Goal: Book appointment/travel/reservation

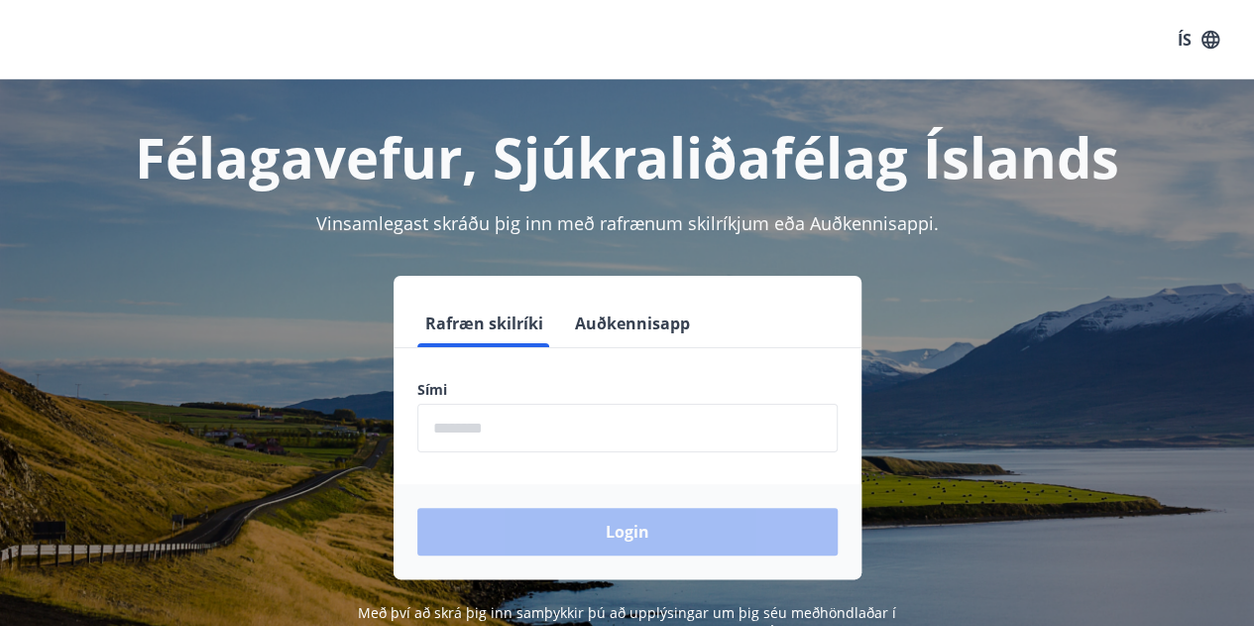
click at [562, 418] on input "phone" at bounding box center [628, 428] width 420 height 49
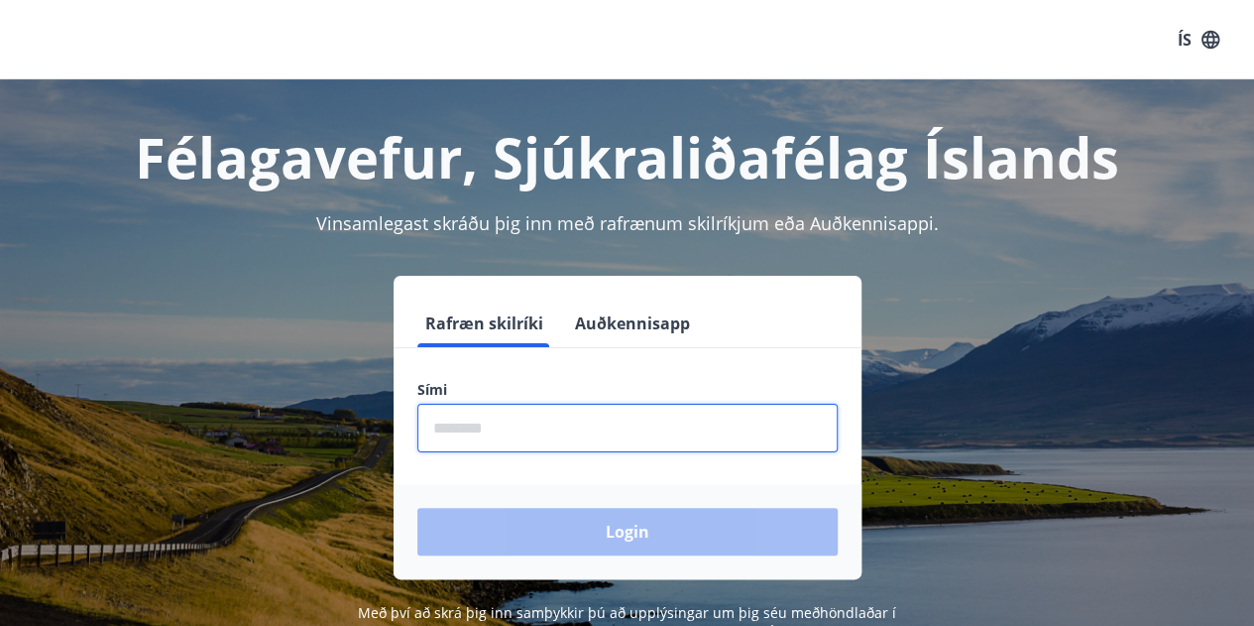
type input "********"
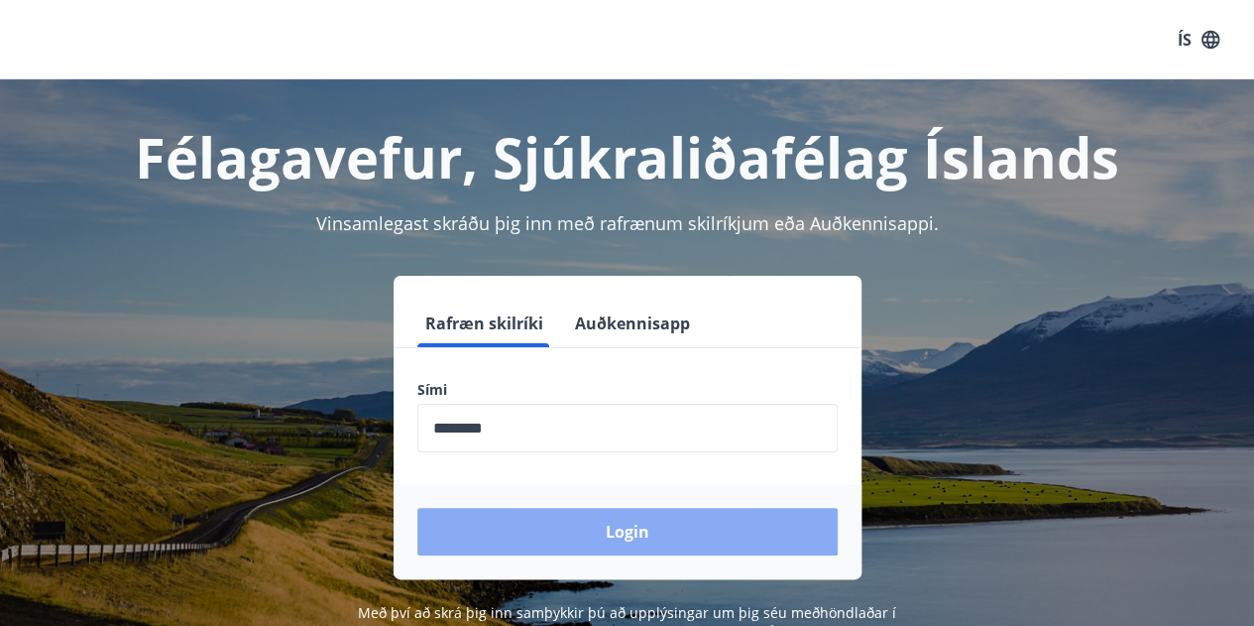
click at [597, 527] on button "Login" at bounding box center [628, 532] width 420 height 48
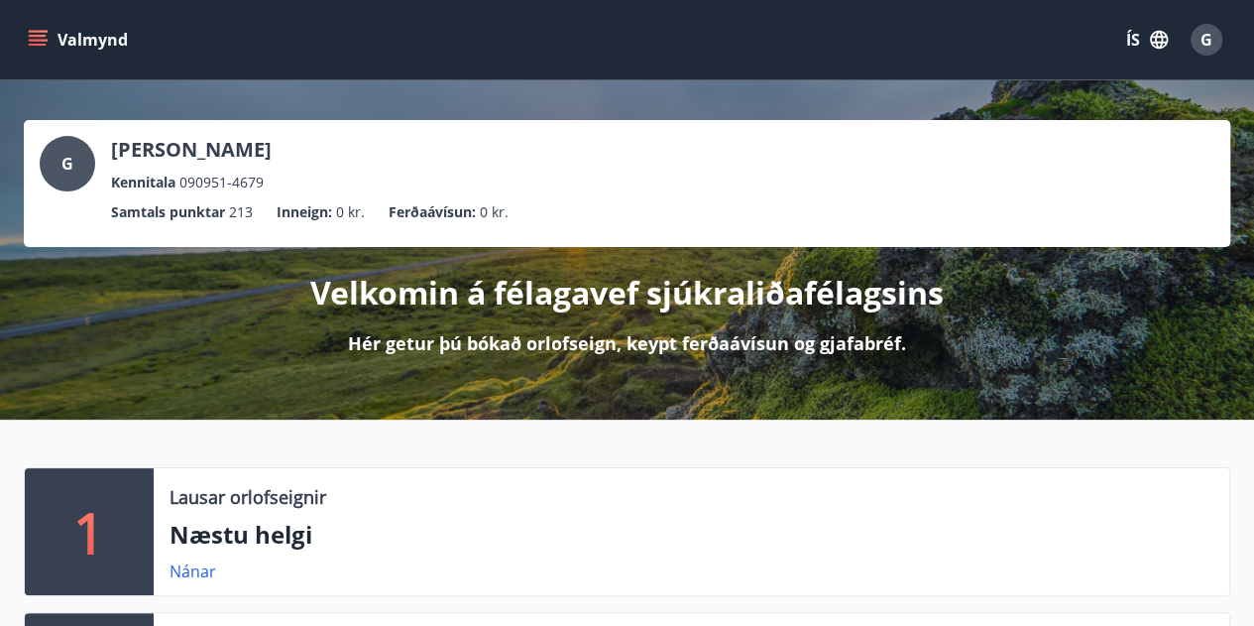
scroll to position [333, 0]
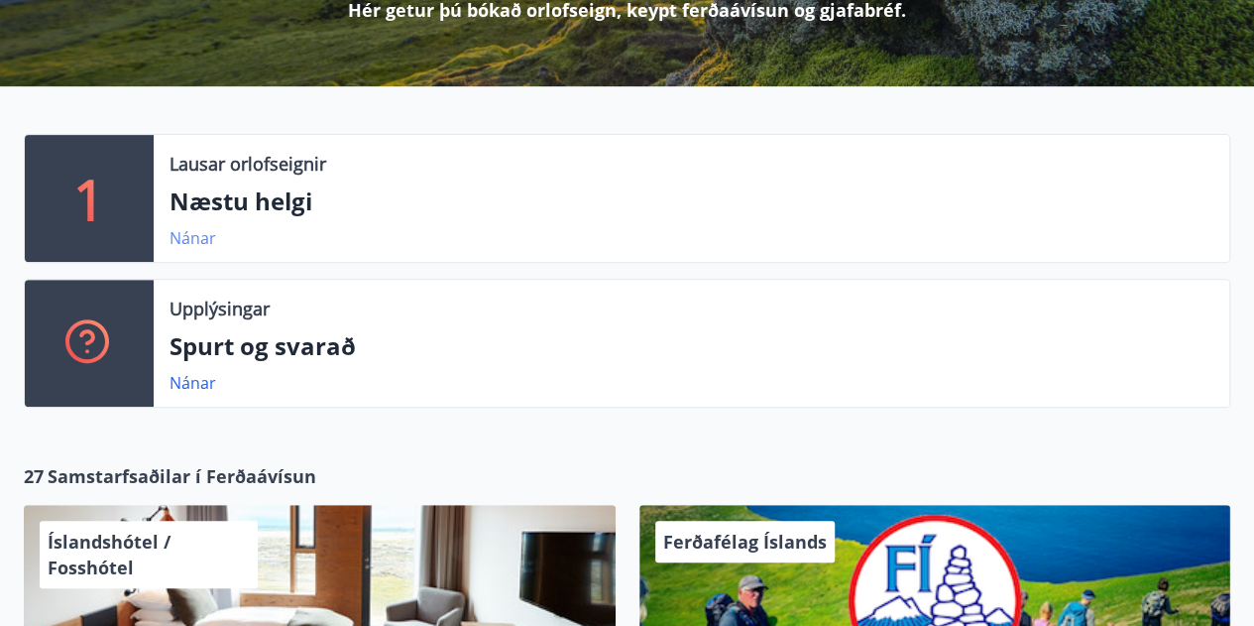
click at [198, 243] on link "Nánar" at bounding box center [193, 238] width 47 height 22
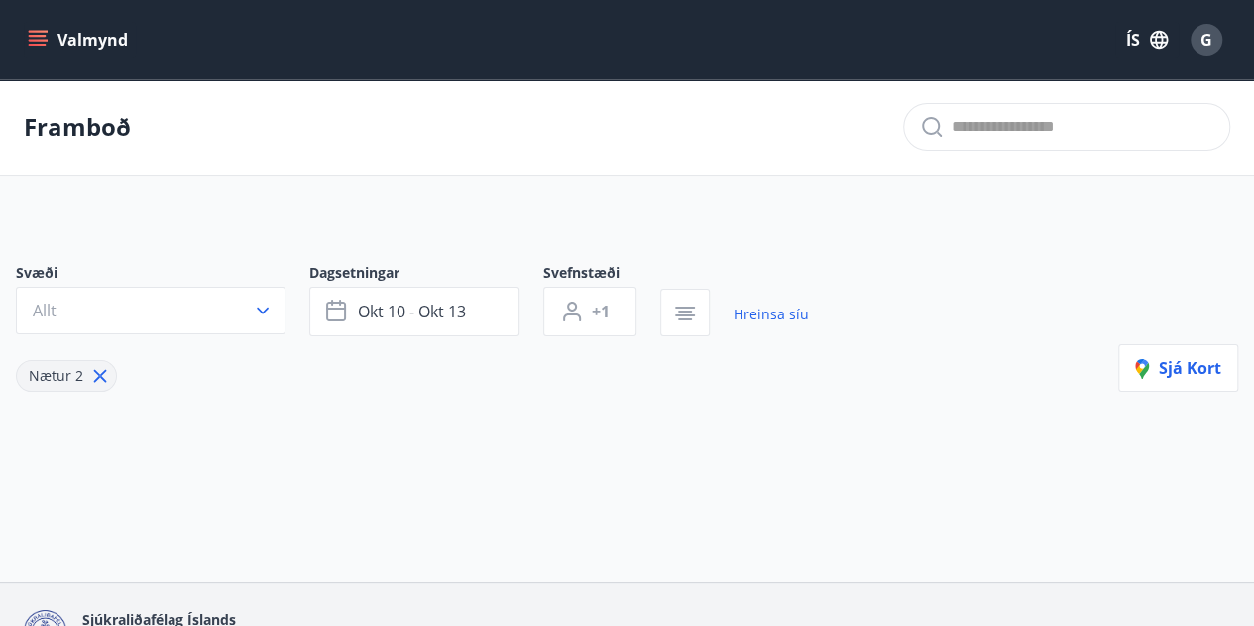
type input "*"
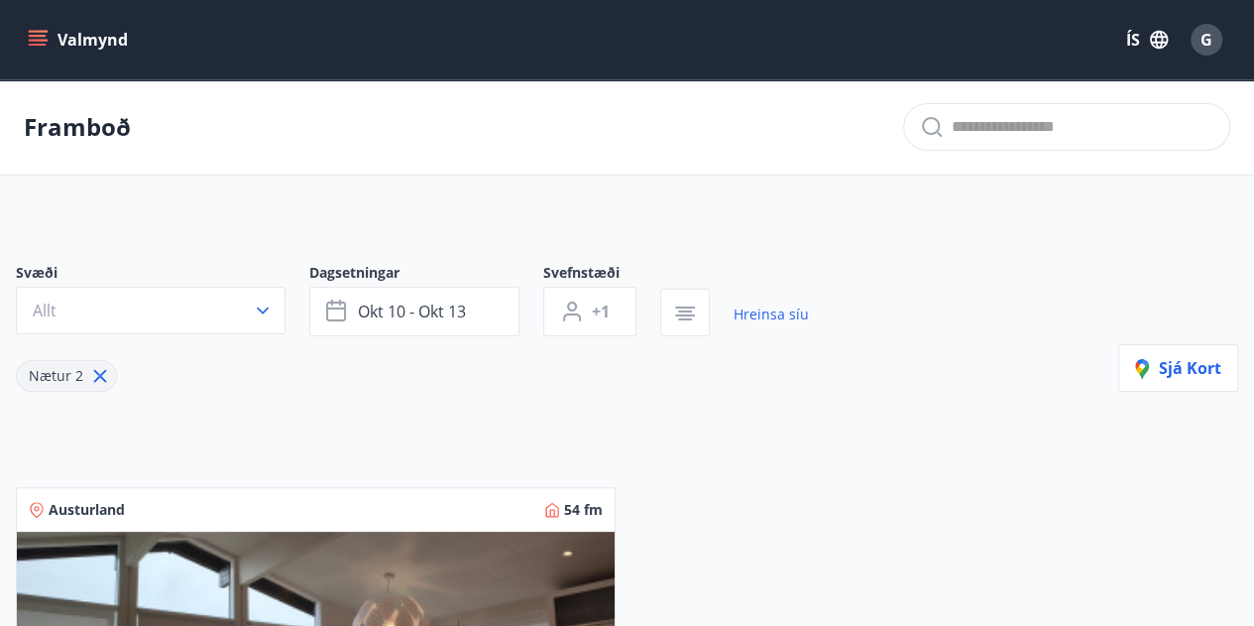
drag, startPoint x: 1253, startPoint y: 134, endPoint x: 1265, endPoint y: 179, distance: 46.5
click at [1254, 179] on html "Valmynd ÍS G Framboð Svæði Allt Dagsetningar [DATE] - [DATE] Svefnstæði +1 Hrei…" at bounding box center [627, 629] width 1254 height 1259
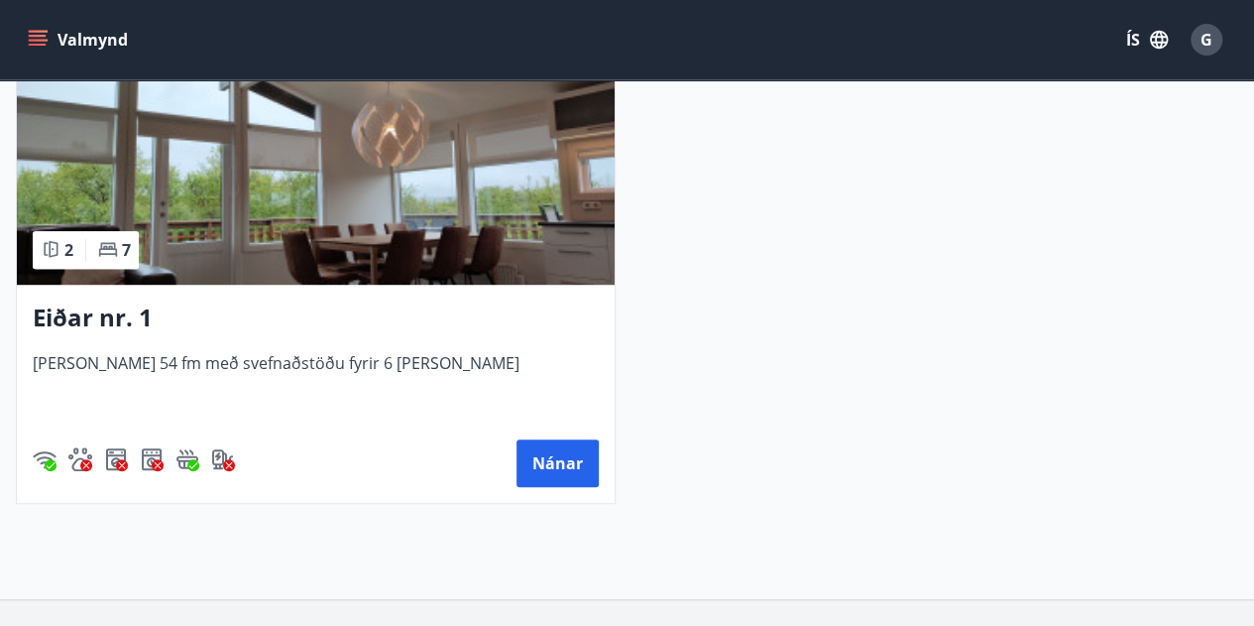
scroll to position [503, 0]
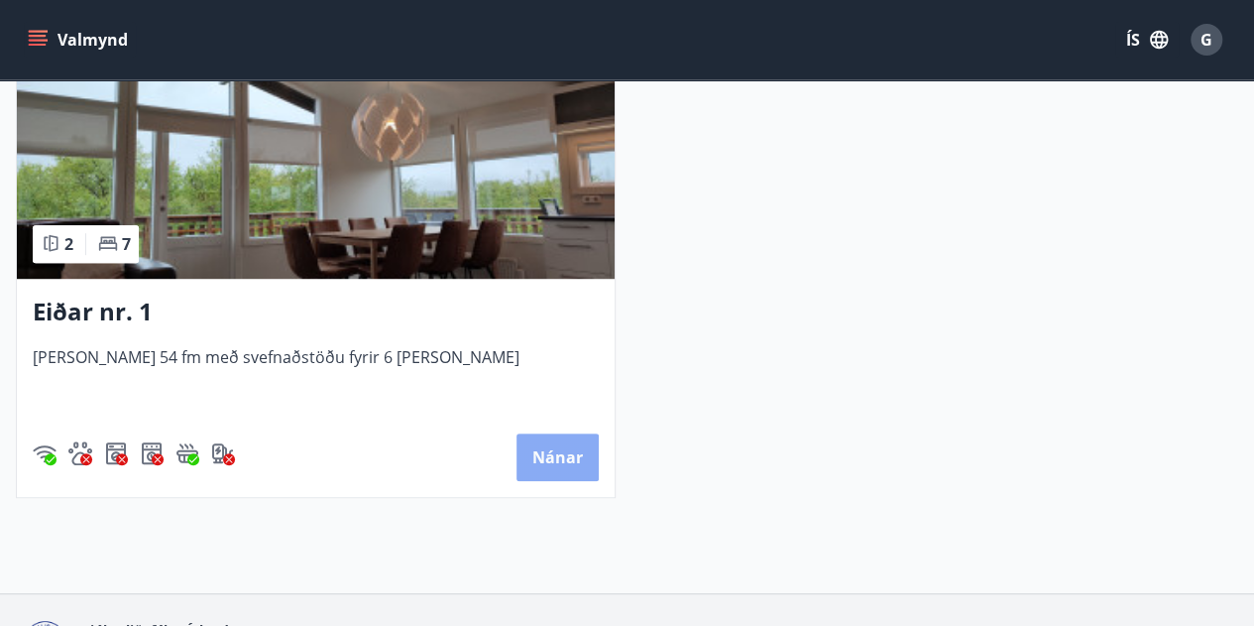
click at [573, 469] on button "Nánar" at bounding box center [558, 457] width 82 height 48
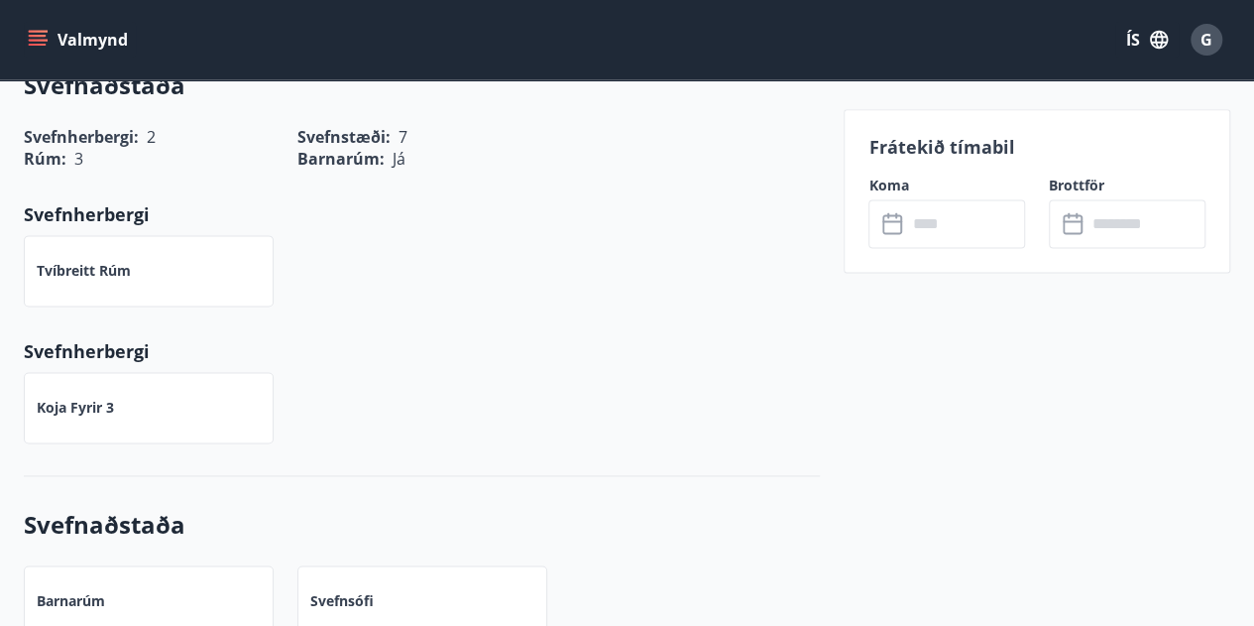
scroll to position [1245, 0]
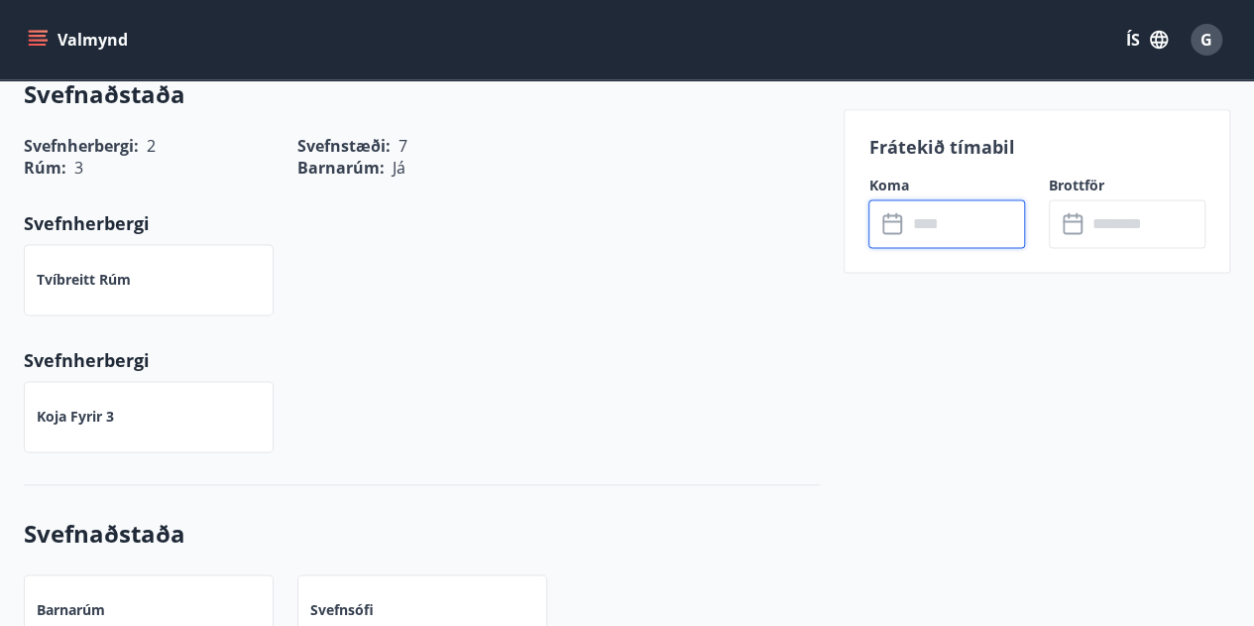
click at [936, 219] on input "text" at bounding box center [965, 223] width 119 height 49
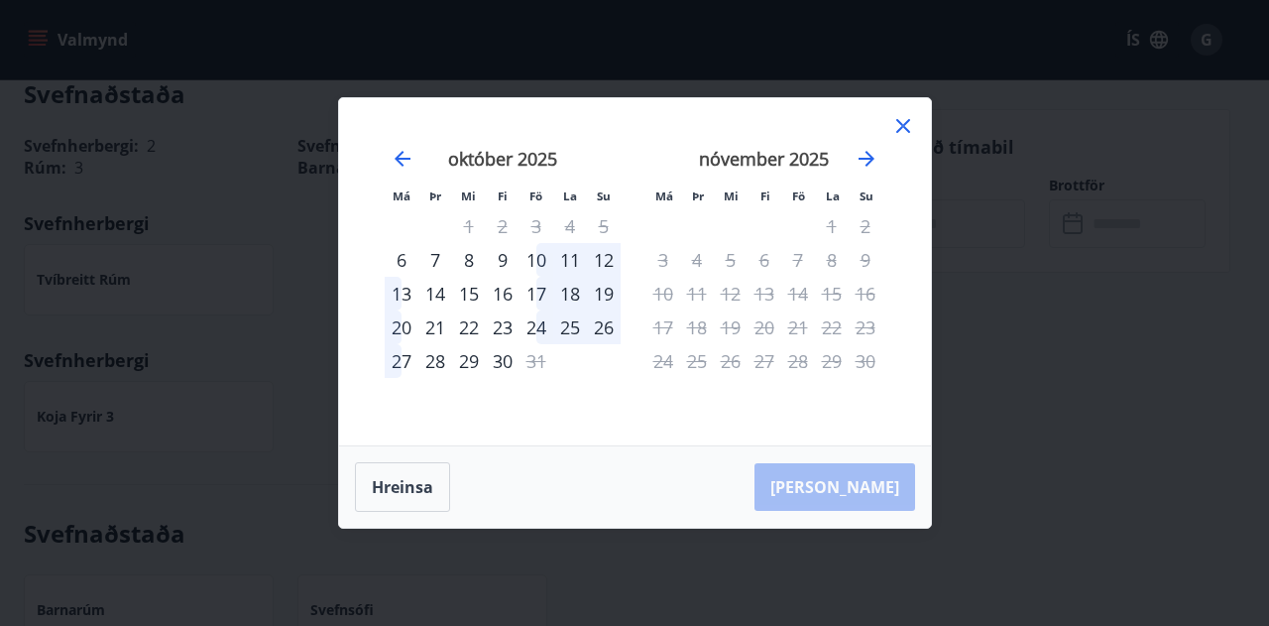
click at [892, 104] on div "Má Þr Mi Fi Fö La Su Má Þr Mi Fi Fö La Su [DATE] 1 2 3 4 5 6 7 8 9 10 11 12 13 …" at bounding box center [635, 271] width 592 height 347
click at [903, 123] on icon at bounding box center [904, 126] width 24 height 24
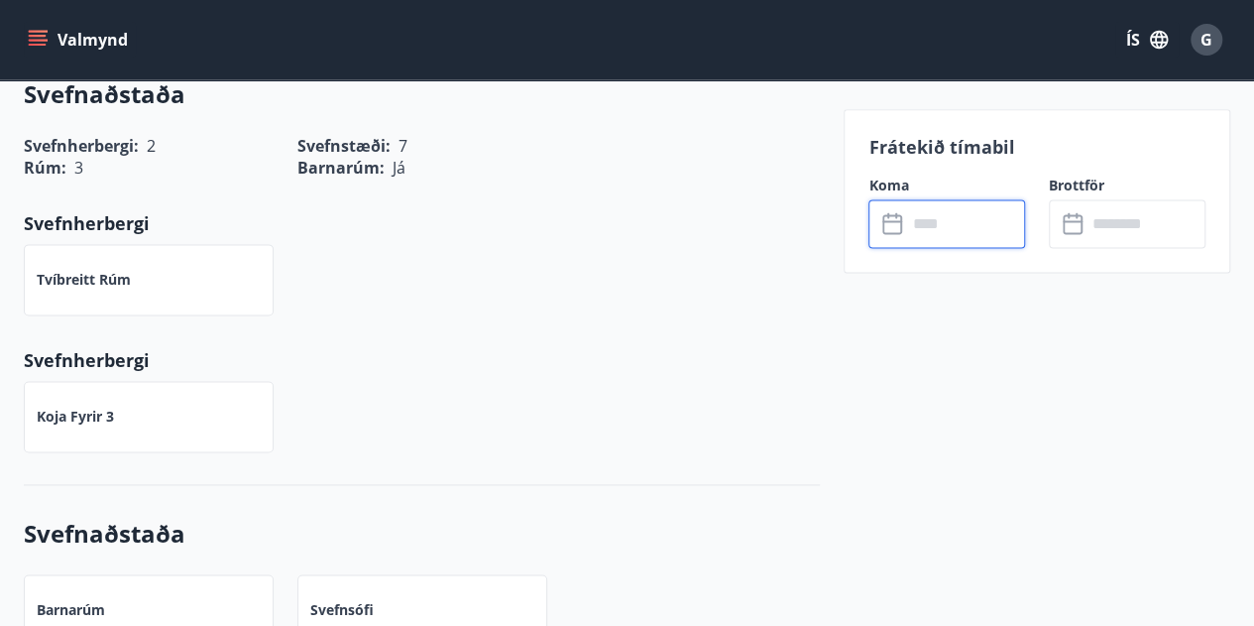
scroll to position [0, 0]
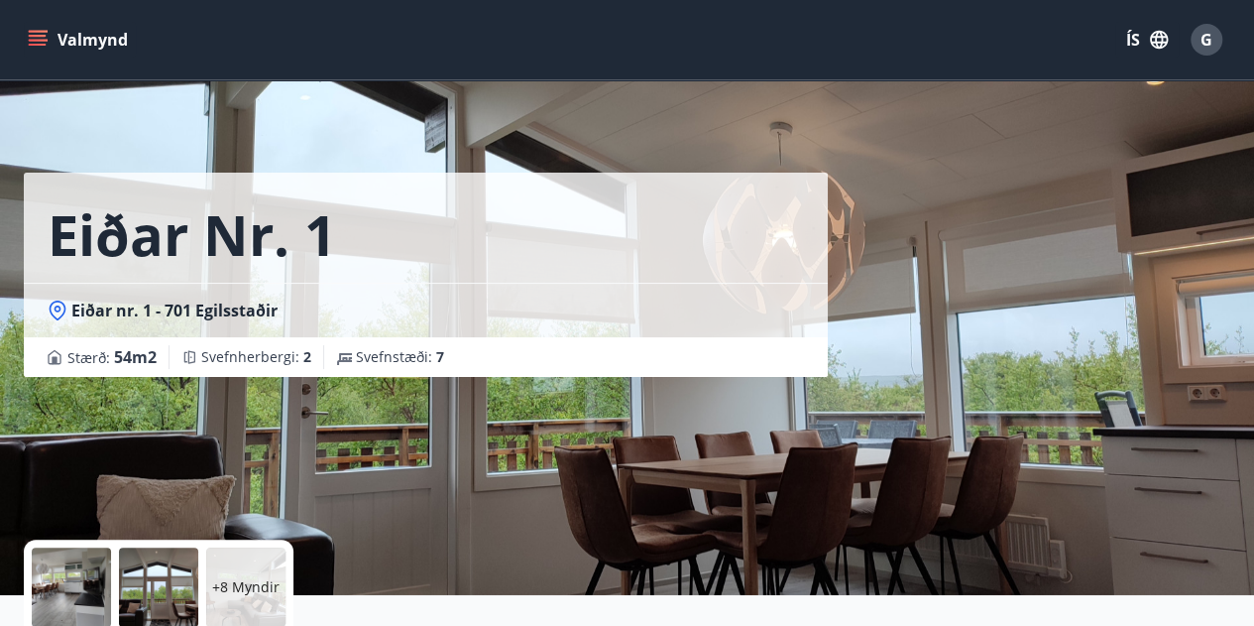
click at [100, 56] on button "Valmynd" at bounding box center [80, 40] width 112 height 36
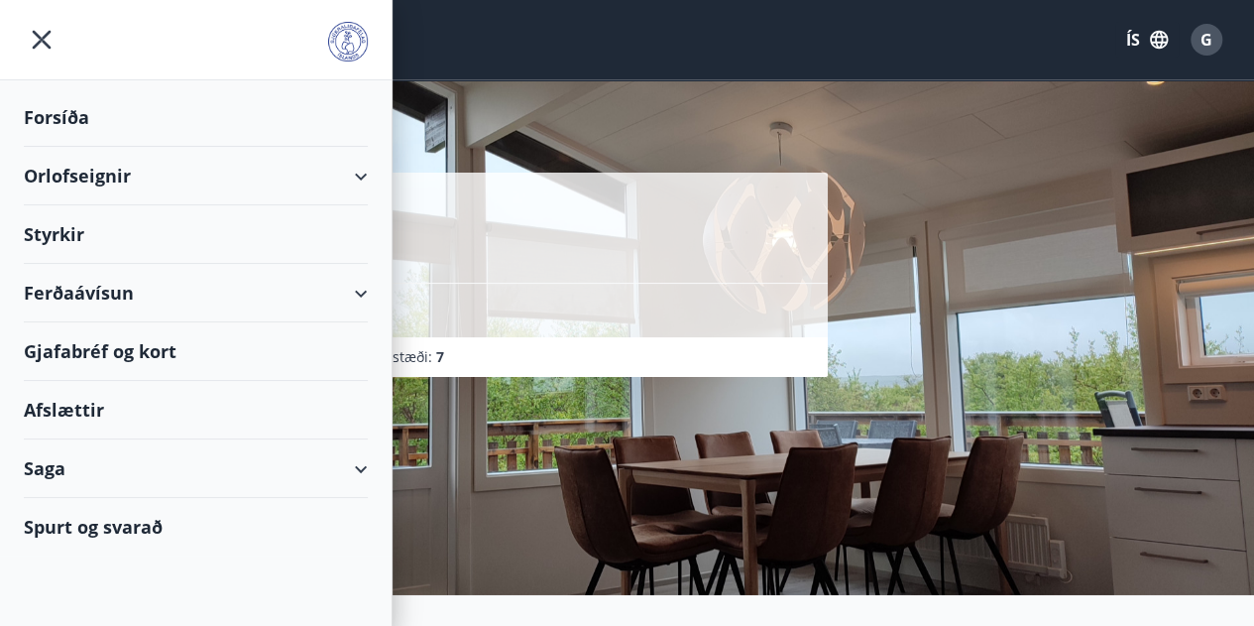
click at [355, 180] on div "Orlofseignir" at bounding box center [196, 176] width 344 height 59
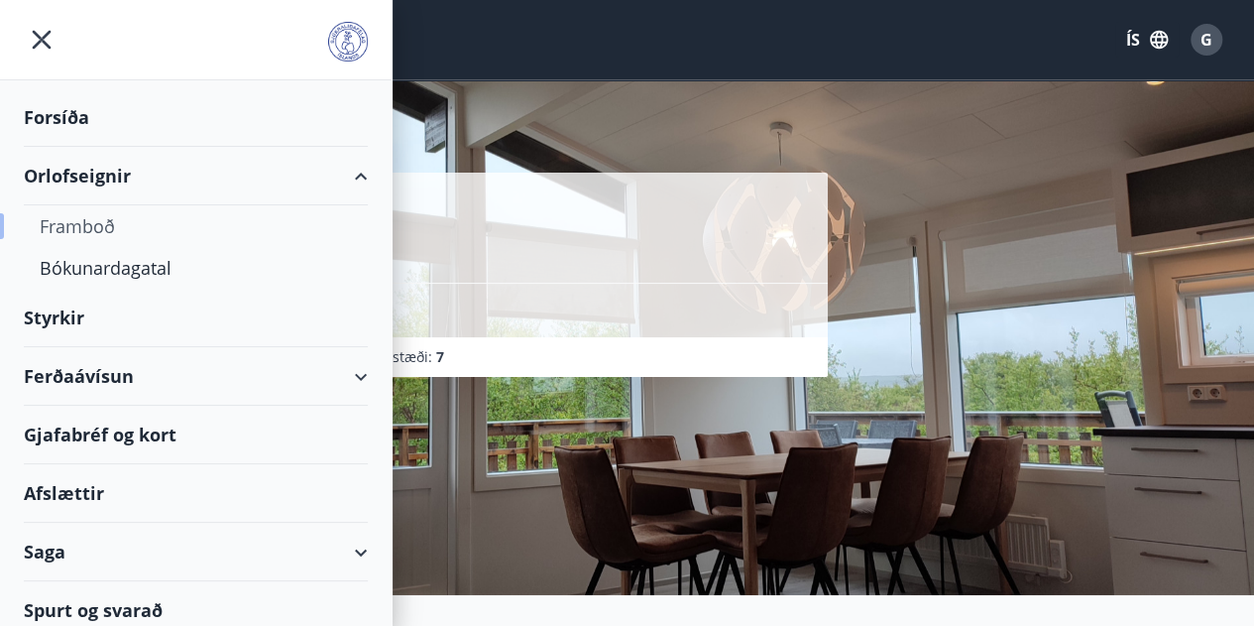
click at [116, 221] on div "Framboð" at bounding box center [196, 226] width 312 height 42
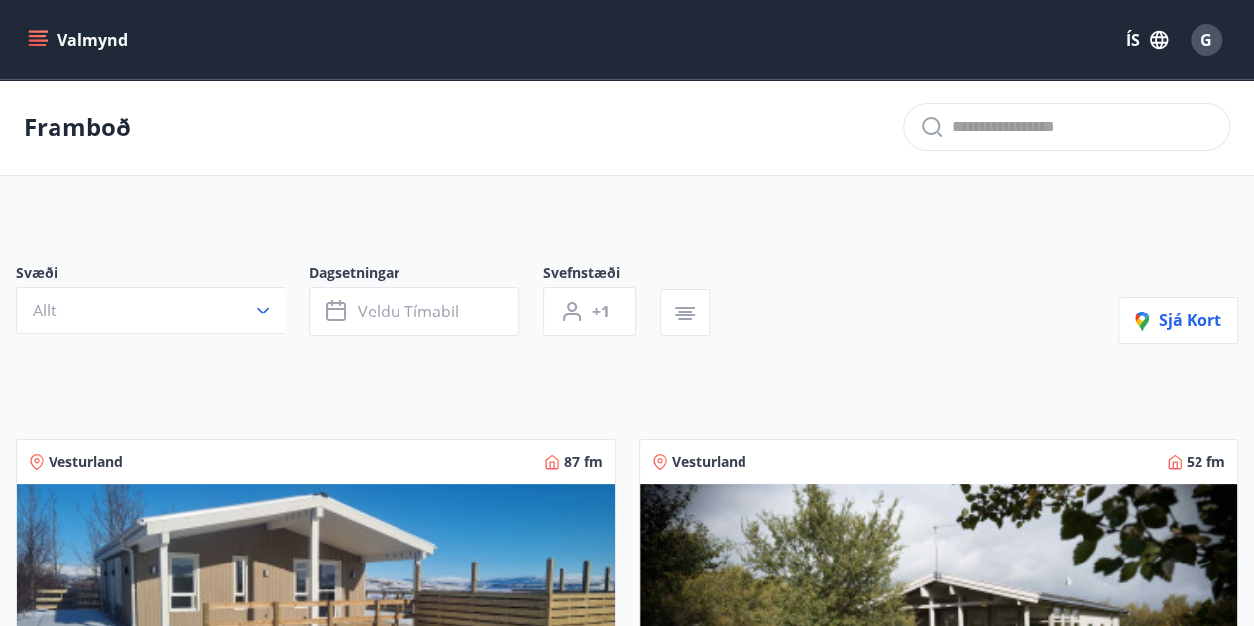
click at [41, 29] on button "Valmynd" at bounding box center [80, 40] width 112 height 36
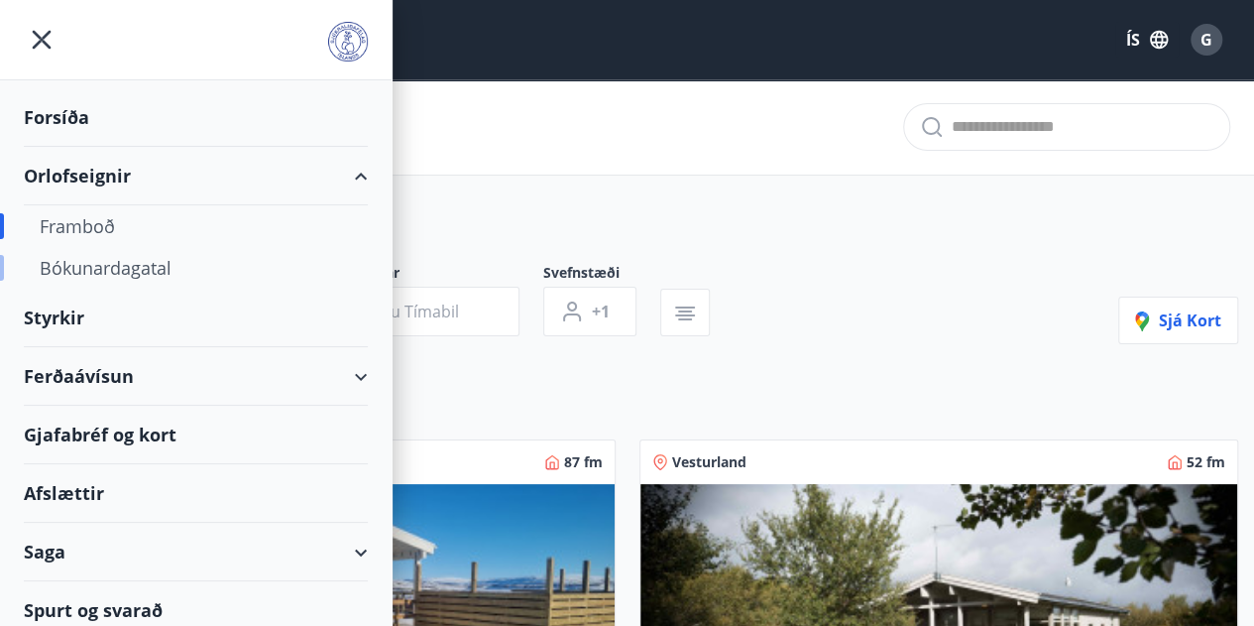
click at [153, 278] on div "Bókunardagatal" at bounding box center [196, 268] width 312 height 42
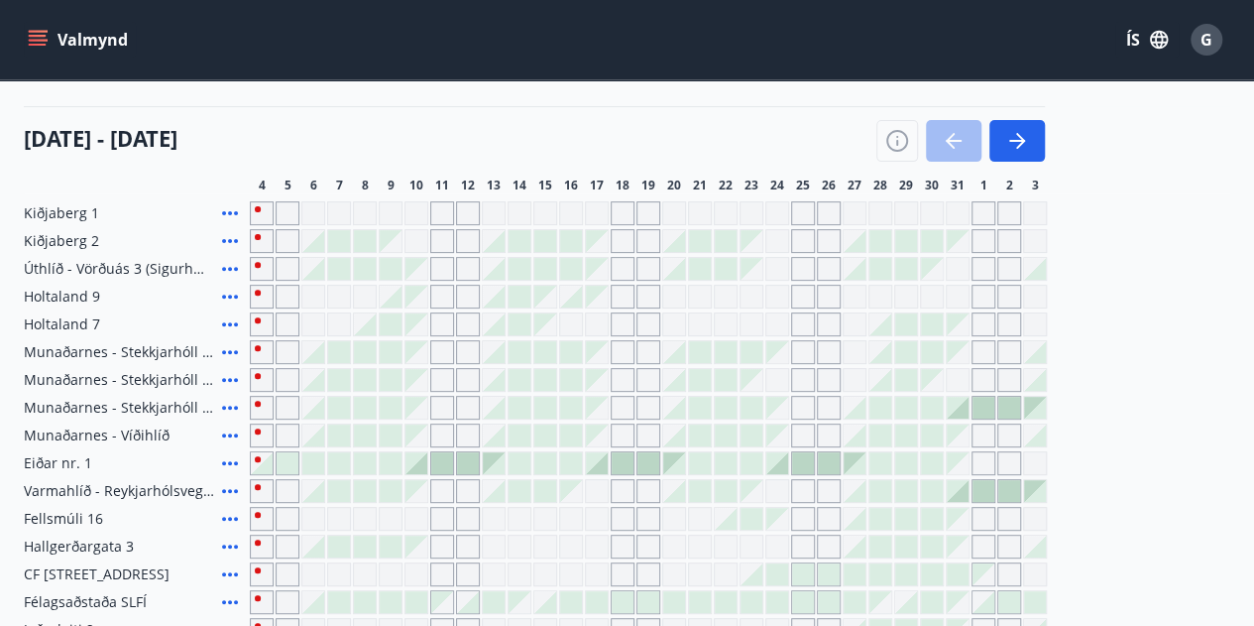
scroll to position [216, 0]
click at [455, 287] on div at bounding box center [648, 295] width 797 height 24
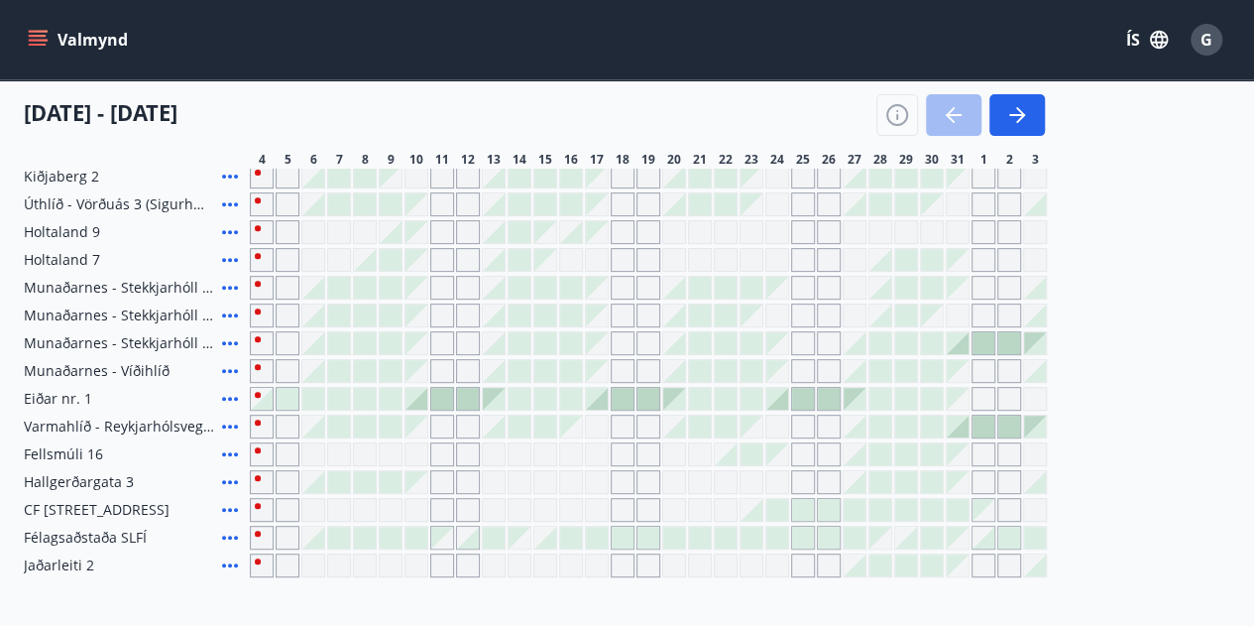
scroll to position [272, 0]
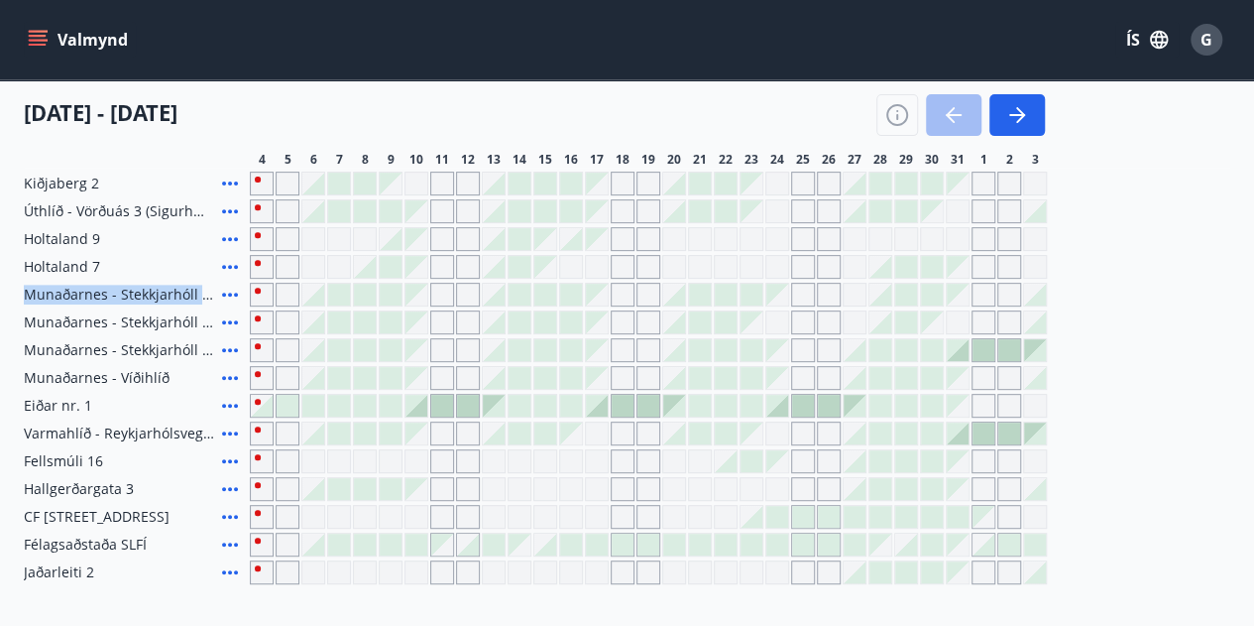
drag, startPoint x: 1148, startPoint y: 264, endPoint x: 1195, endPoint y: 291, distance: 53.8
click at [1195, 291] on div "Kiðjaberg 1 Kiðjaberg 2 Úthlíð - Vörðuás 3 (Sigurhæð) Holtaland 9 Holtaland 7 […" at bounding box center [627, 364] width 1207 height 440
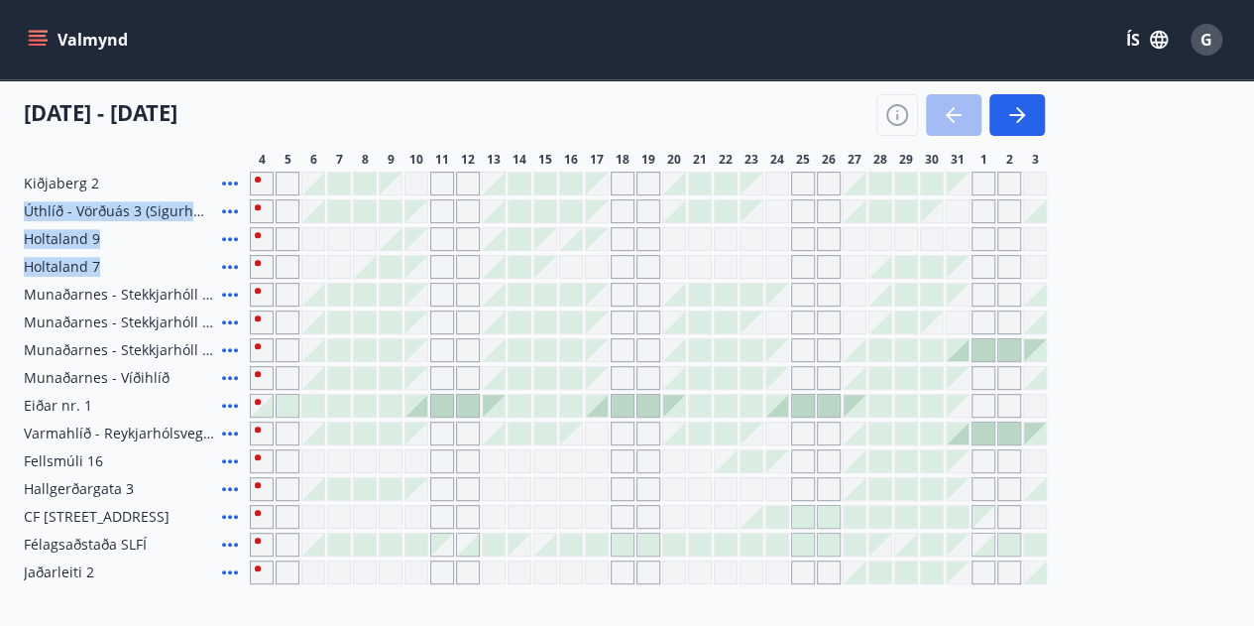
drag, startPoint x: 1249, startPoint y: 259, endPoint x: 1245, endPoint y: 172, distance: 87.4
click at [1245, 172] on div "Svæði Allt Dagsetningar Veldu tímabil Svefnstæði +1 [DATE] - [DATE] 4 5 6 7 8 9…" at bounding box center [627, 263] width 1254 height 641
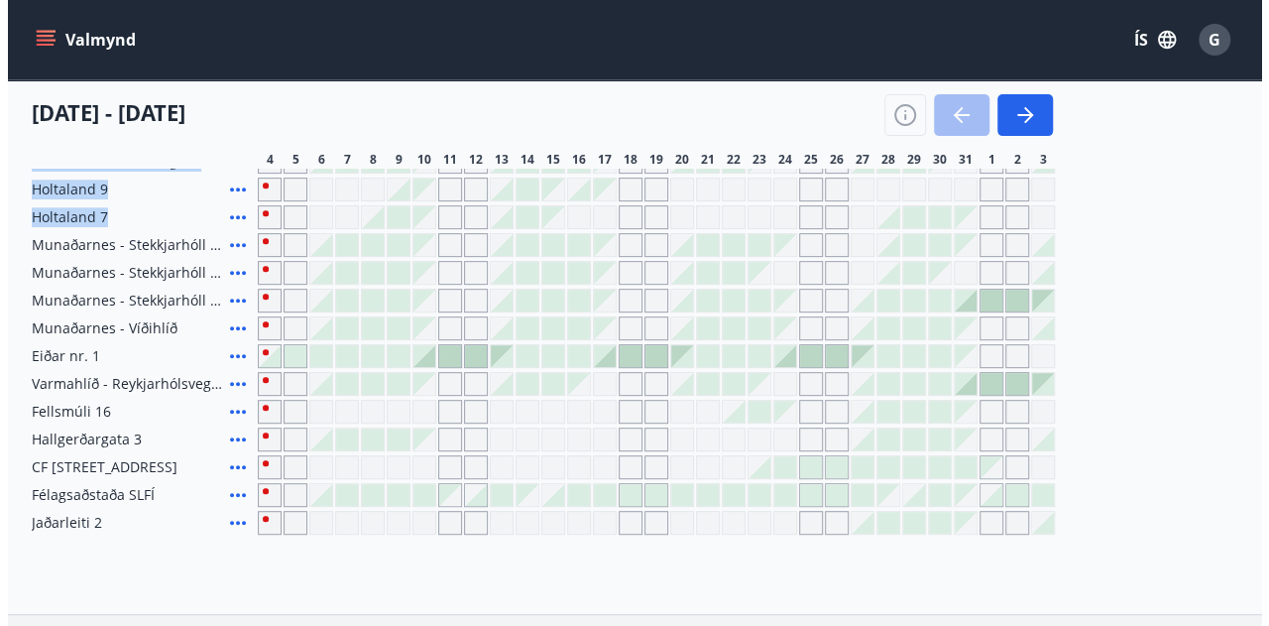
scroll to position [323, 0]
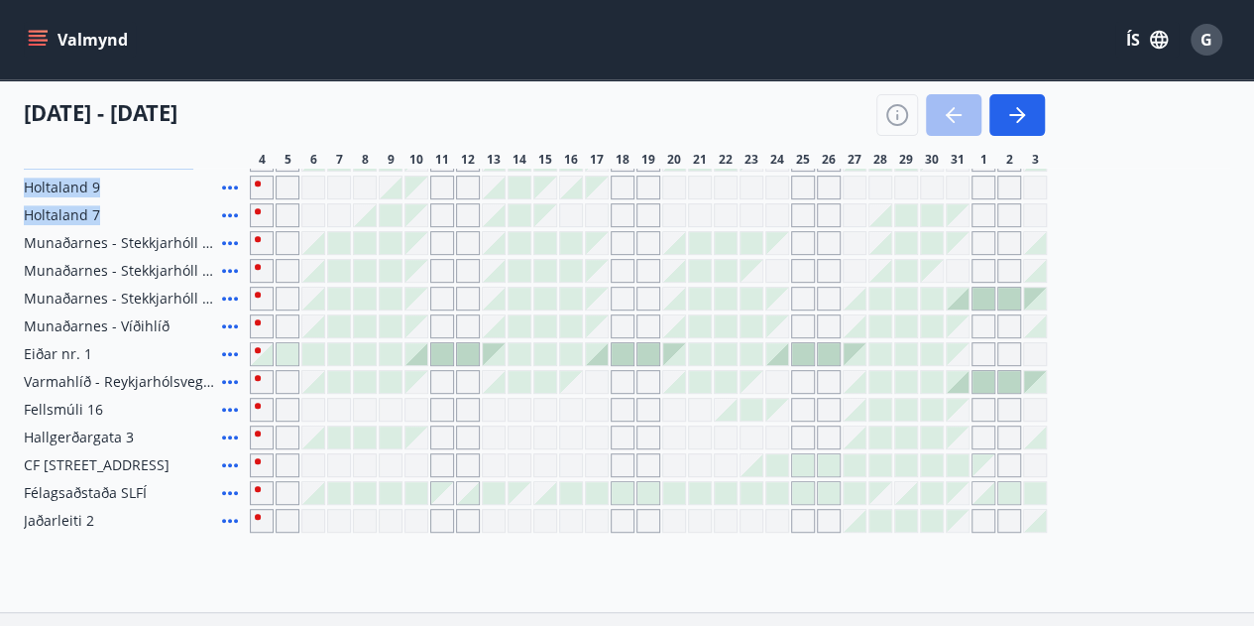
click at [224, 459] on icon at bounding box center [230, 465] width 24 height 24
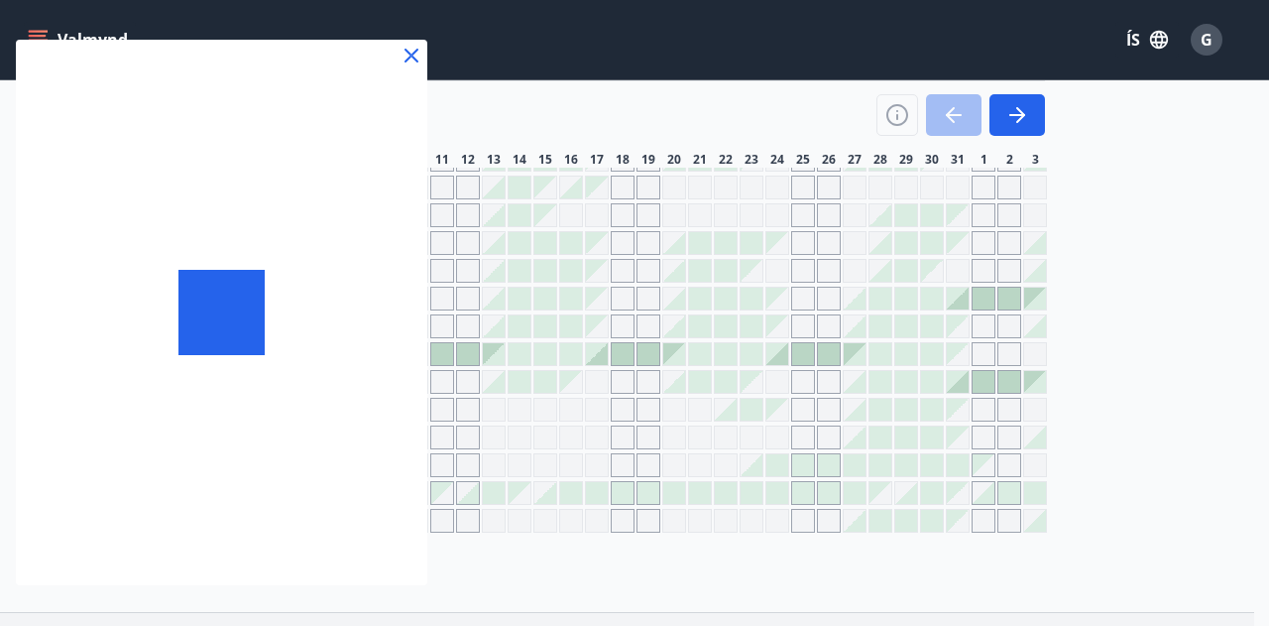
click at [224, 459] on div at bounding box center [634, 313] width 1269 height 626
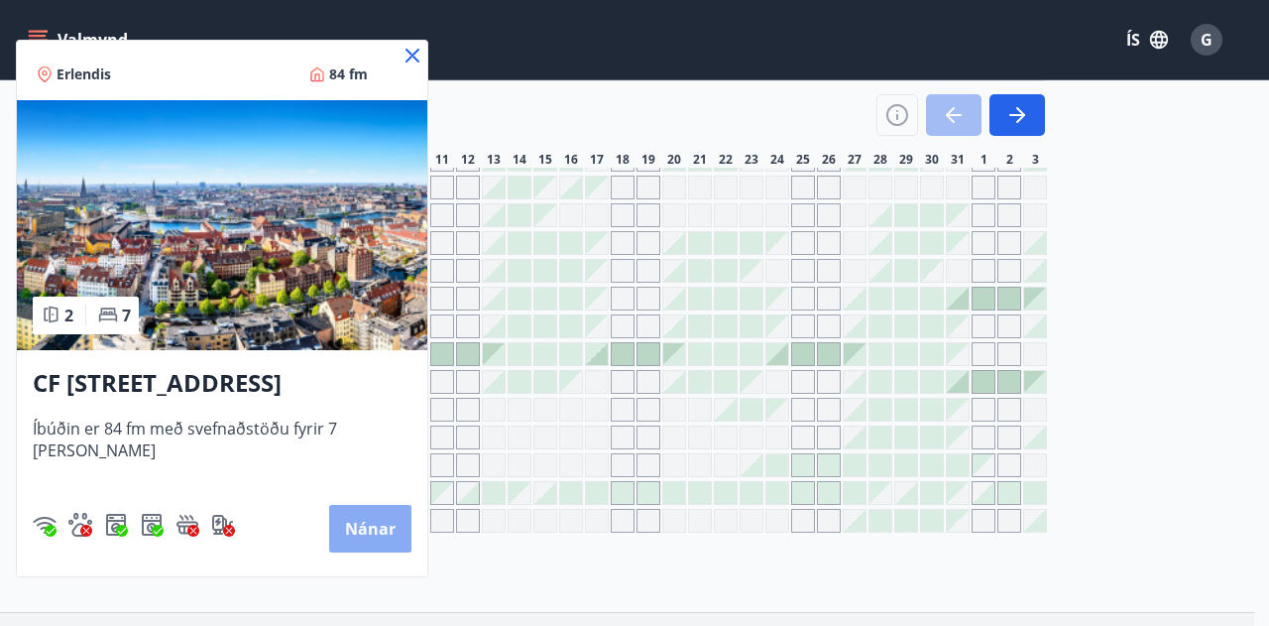
click at [347, 525] on button "Nánar" at bounding box center [370, 529] width 82 height 48
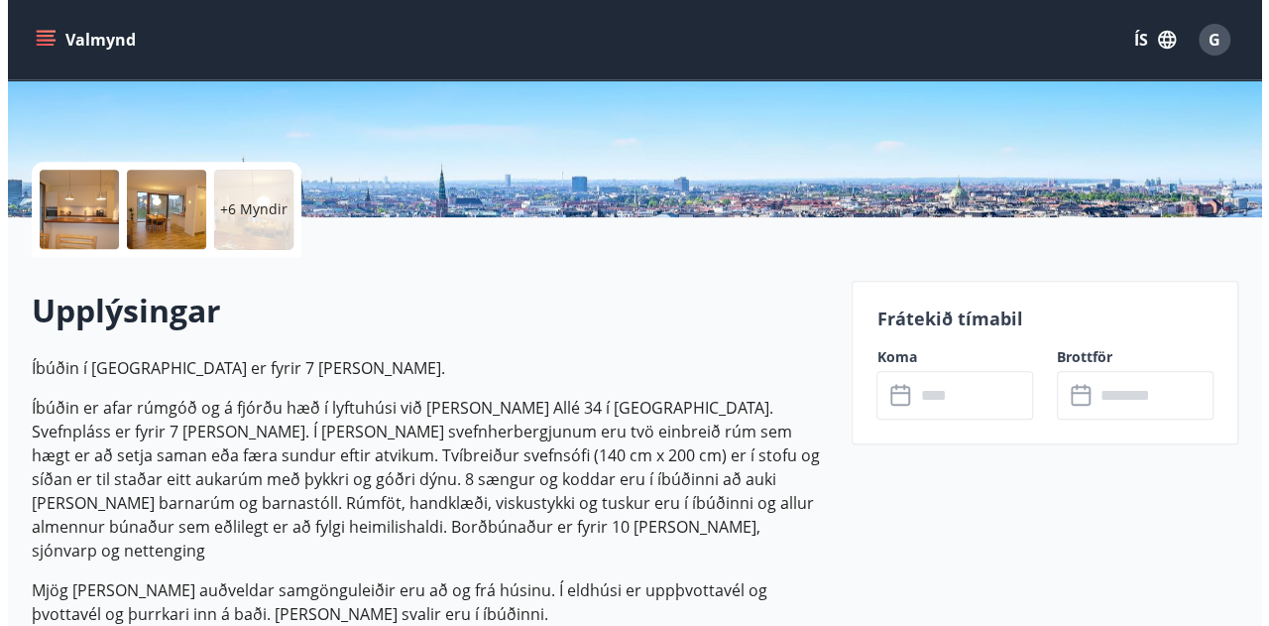
scroll to position [388, 0]
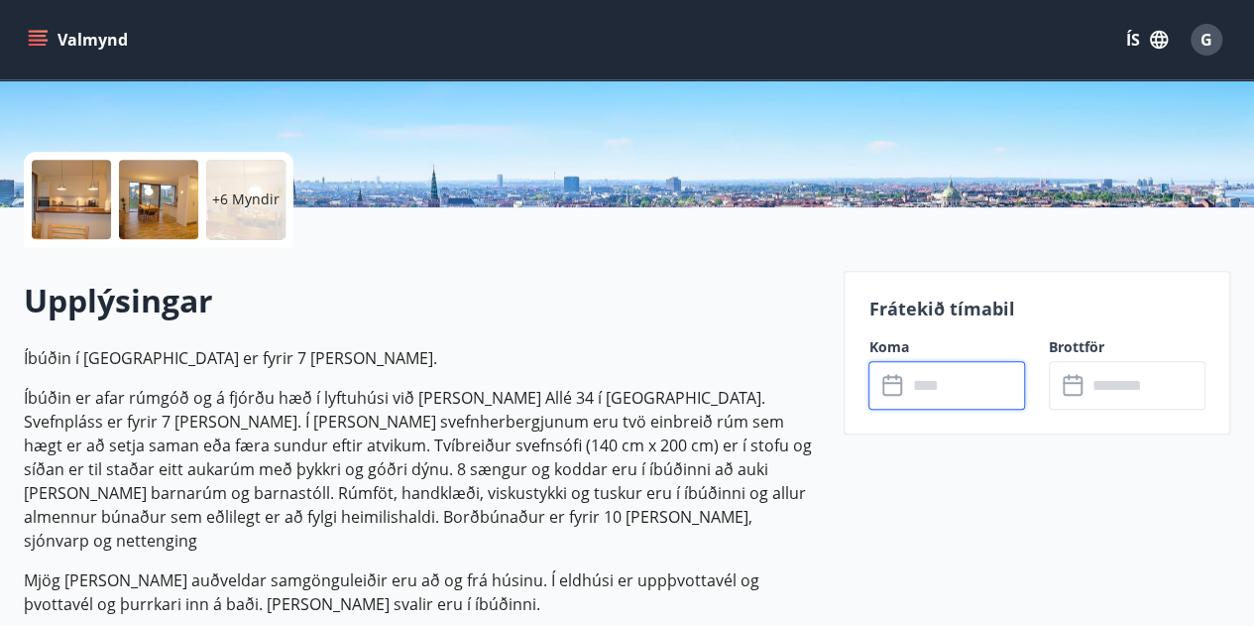
click at [926, 377] on input "text" at bounding box center [965, 385] width 119 height 49
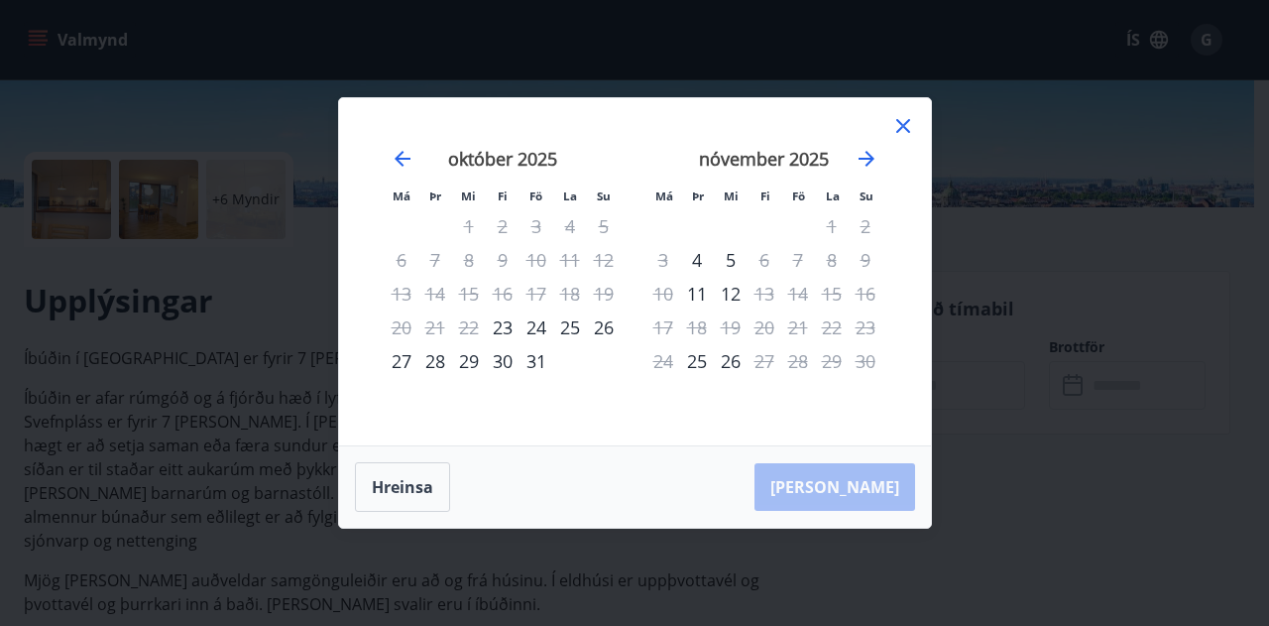
click at [886, 130] on div "[DATE] 1 2 3 4 5 6 7 8 9 10 11 12 13 14 15 16 17 18 19 20 21 22 23 24 25 26 27 …" at bounding box center [765, 284] width 262 height 325
click at [871, 151] on icon "Move forward to switch to the next month." at bounding box center [867, 159] width 24 height 24
click at [397, 151] on icon "Move backward to switch to the previous month." at bounding box center [403, 159] width 24 height 24
click at [869, 163] on icon "Move forward to switch to the next month." at bounding box center [867, 159] width 16 height 16
click at [864, 170] on icon "Move forward to switch to the next month." at bounding box center [867, 159] width 24 height 24
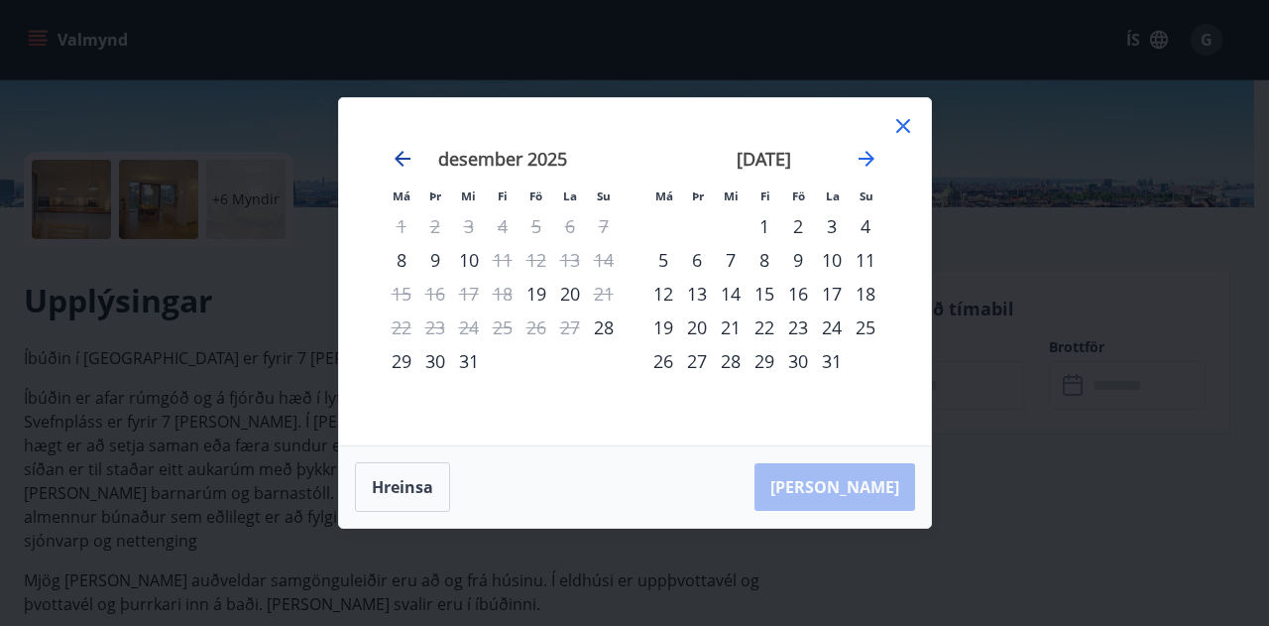
click at [403, 151] on icon "Move backward to switch to the previous month." at bounding box center [403, 159] width 24 height 24
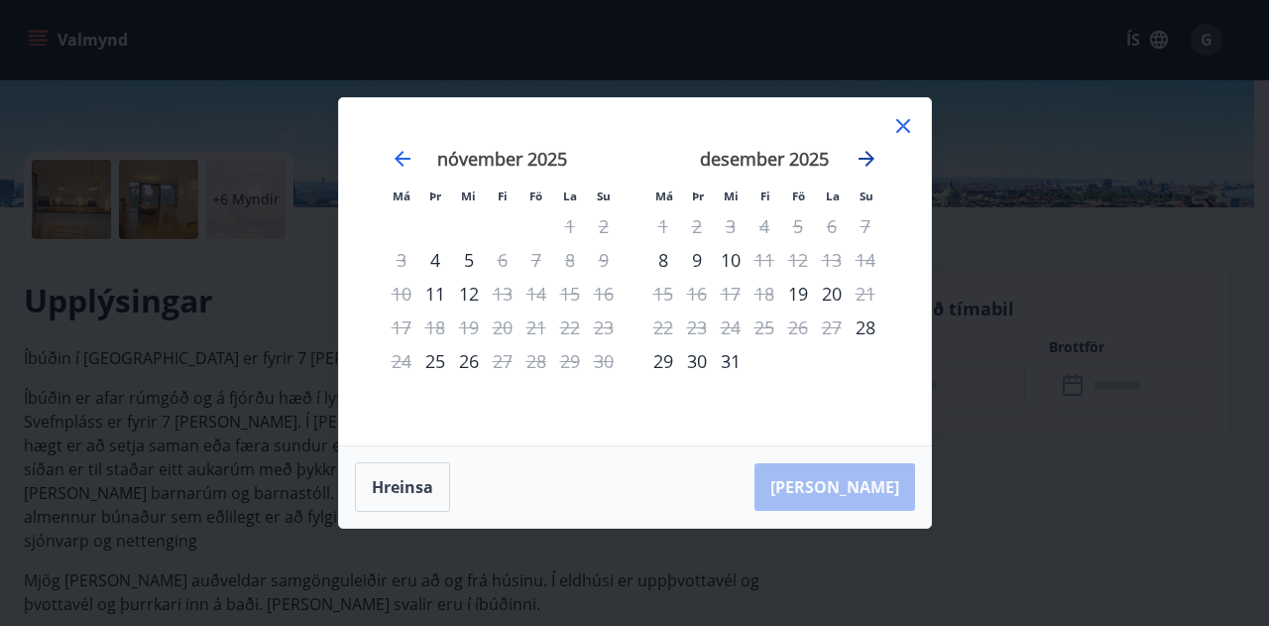
click at [873, 160] on icon "Move forward to switch to the next month." at bounding box center [867, 159] width 16 height 16
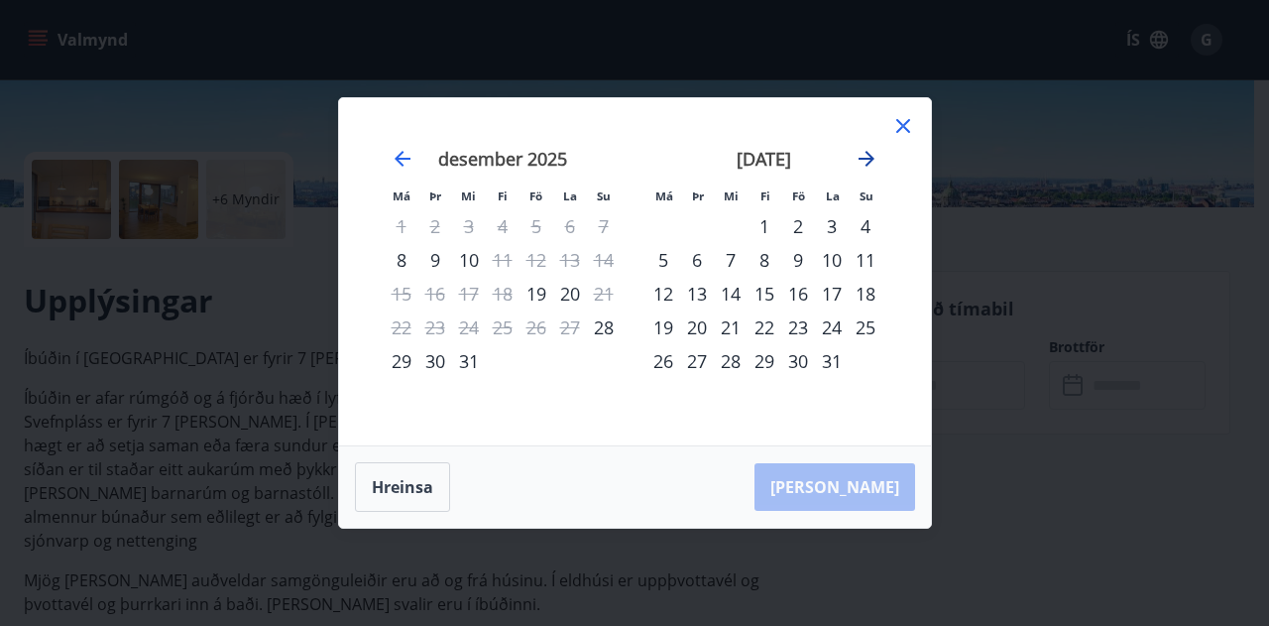
click at [873, 160] on icon "Move forward to switch to the next month." at bounding box center [867, 159] width 16 height 16
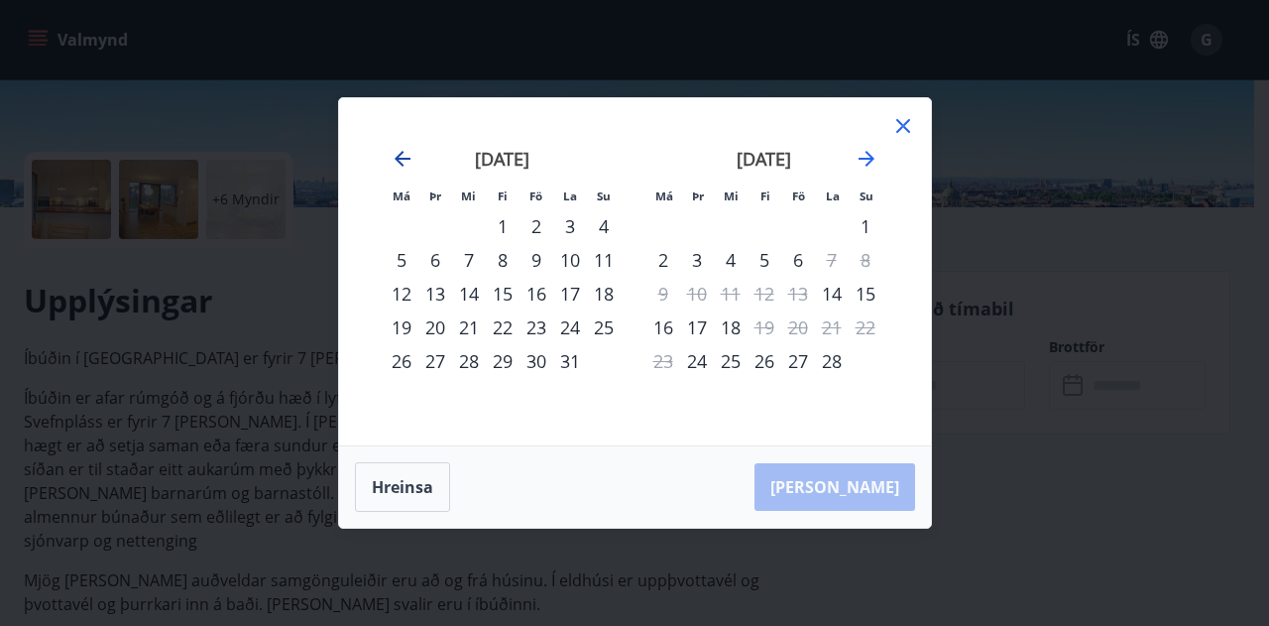
click at [399, 156] on icon "Move backward to switch to the previous month." at bounding box center [403, 159] width 16 height 16
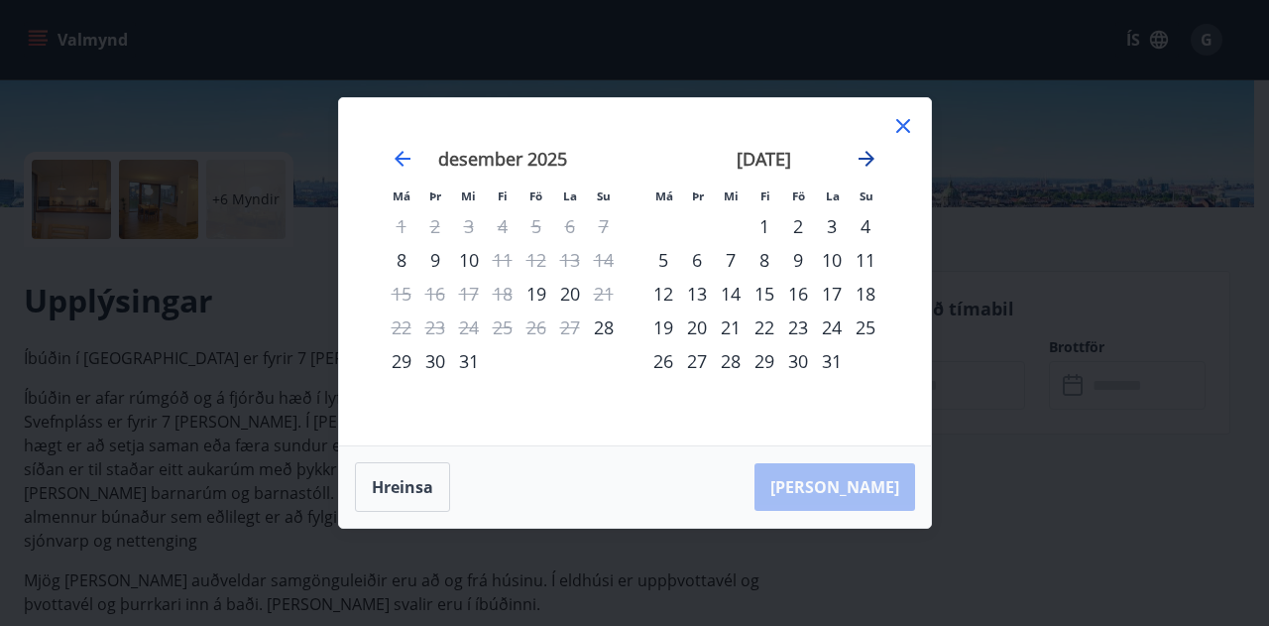
click at [867, 161] on icon "Move forward to switch to the next month." at bounding box center [867, 159] width 24 height 24
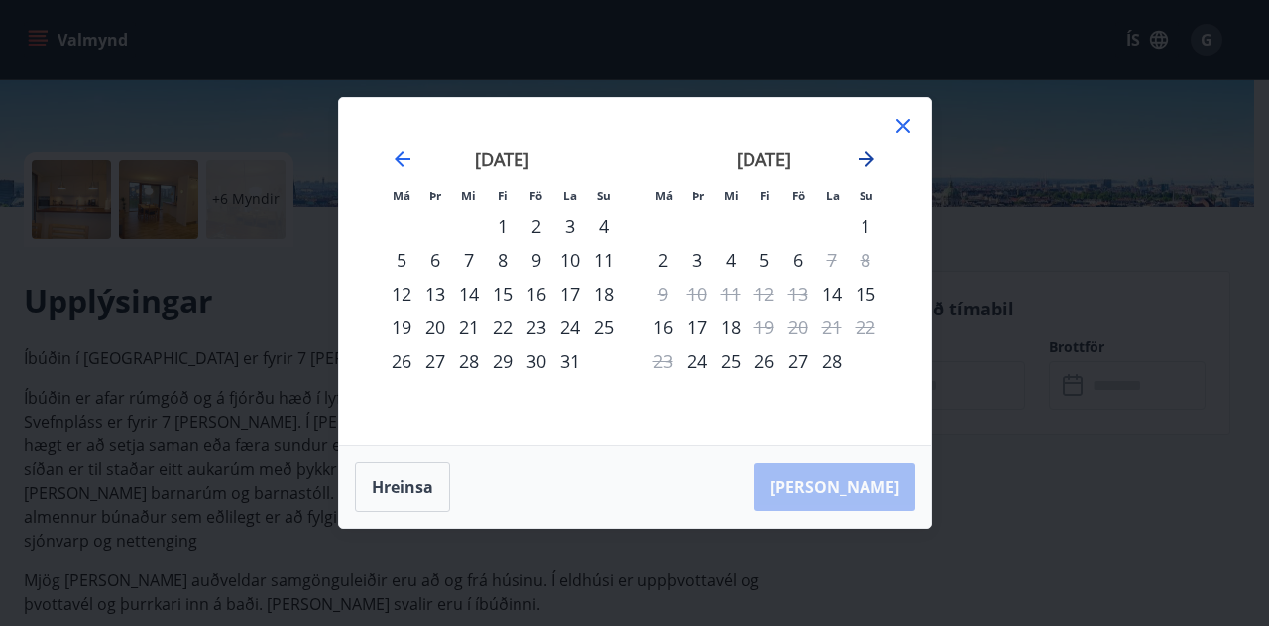
click at [865, 152] on icon "Move forward to switch to the next month." at bounding box center [867, 159] width 24 height 24
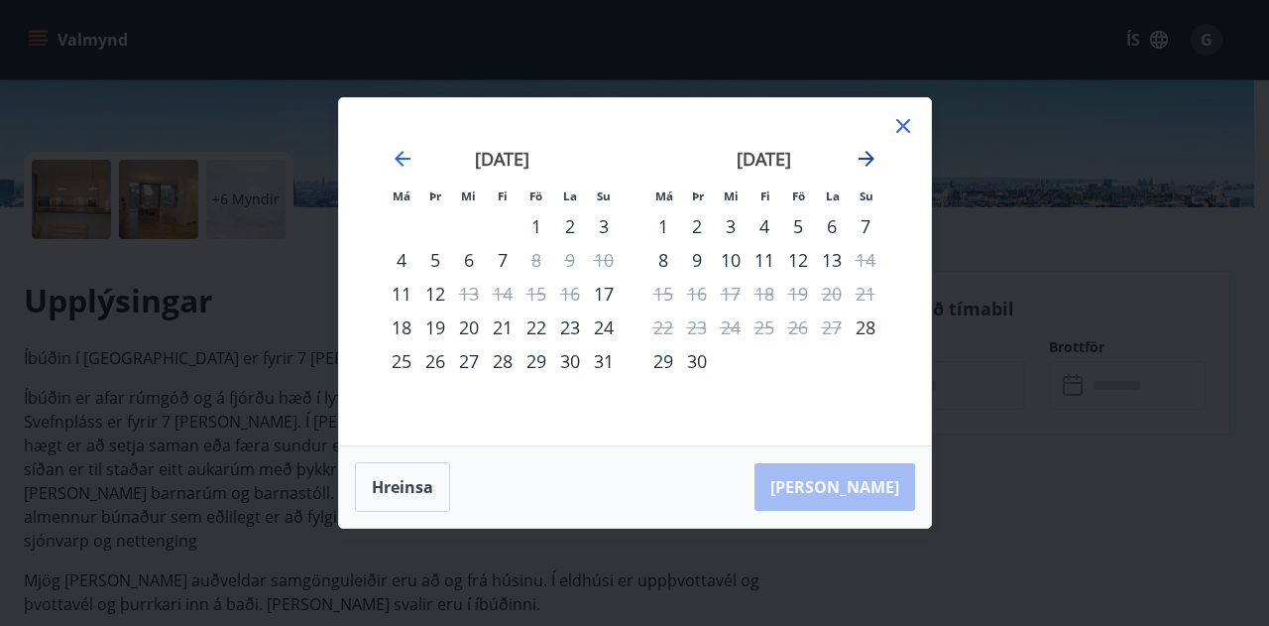
click at [871, 156] on icon "Move forward to switch to the next month." at bounding box center [867, 159] width 16 height 16
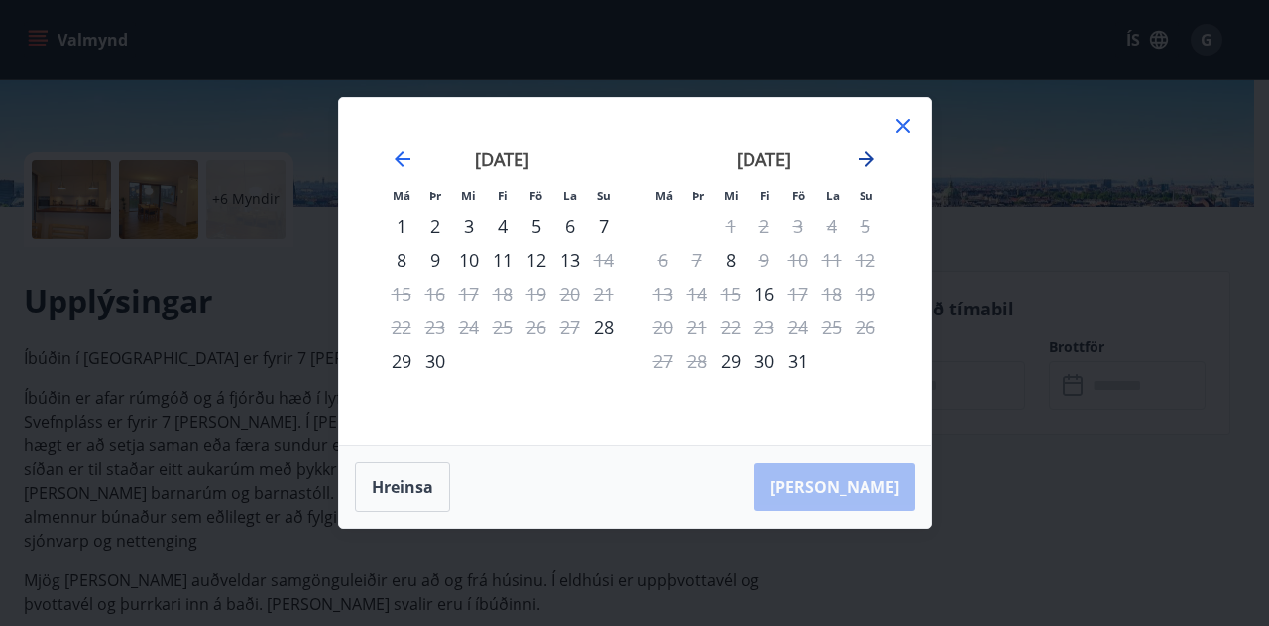
click at [871, 156] on icon "Move forward to switch to the next month." at bounding box center [867, 159] width 16 height 16
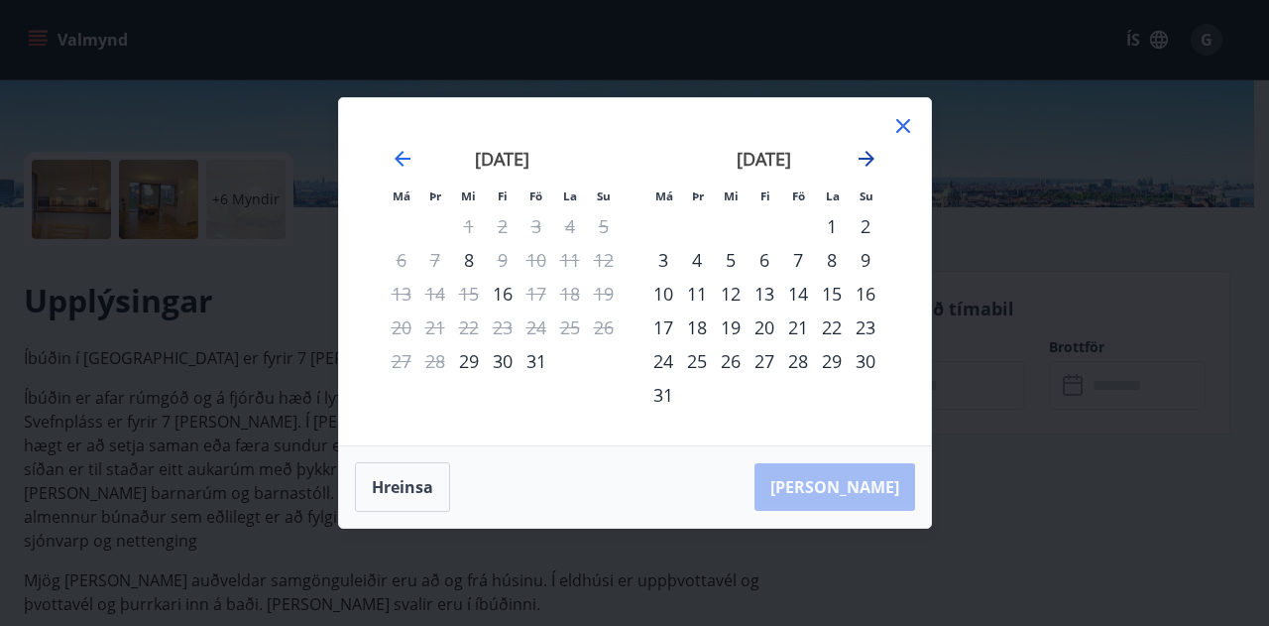
click at [871, 156] on icon "Move forward to switch to the next month." at bounding box center [867, 159] width 16 height 16
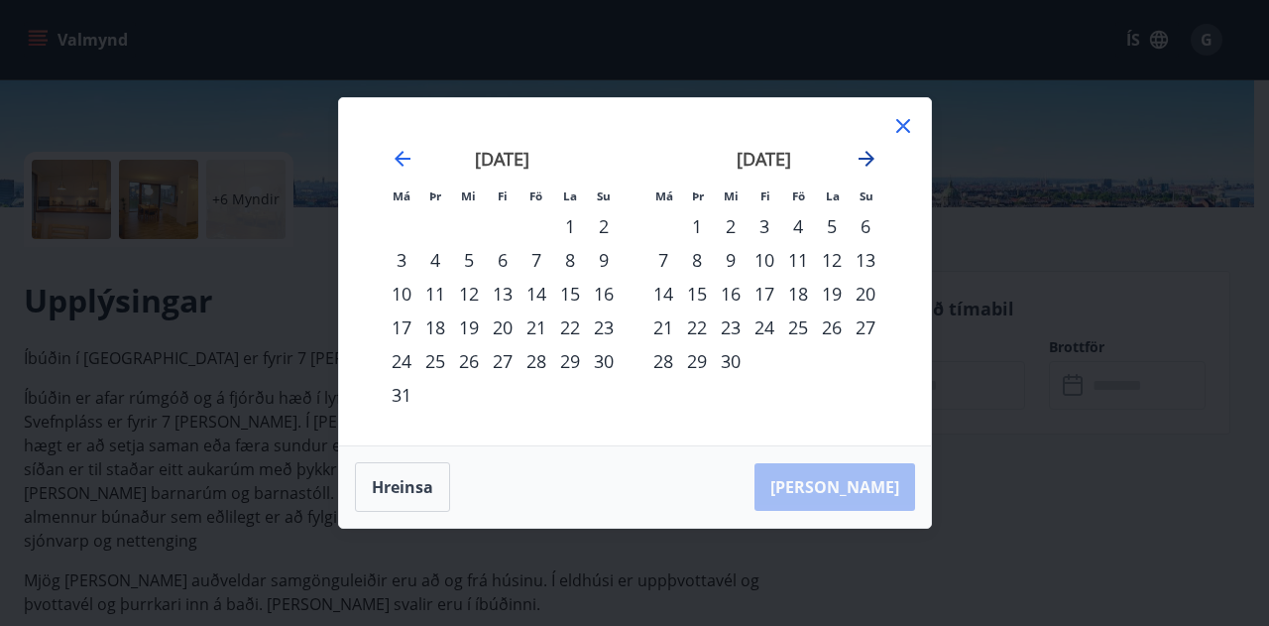
click at [871, 156] on icon "Move forward to switch to the next month." at bounding box center [867, 159] width 16 height 16
click at [409, 151] on icon "Move backward to switch to the previous month." at bounding box center [403, 159] width 24 height 24
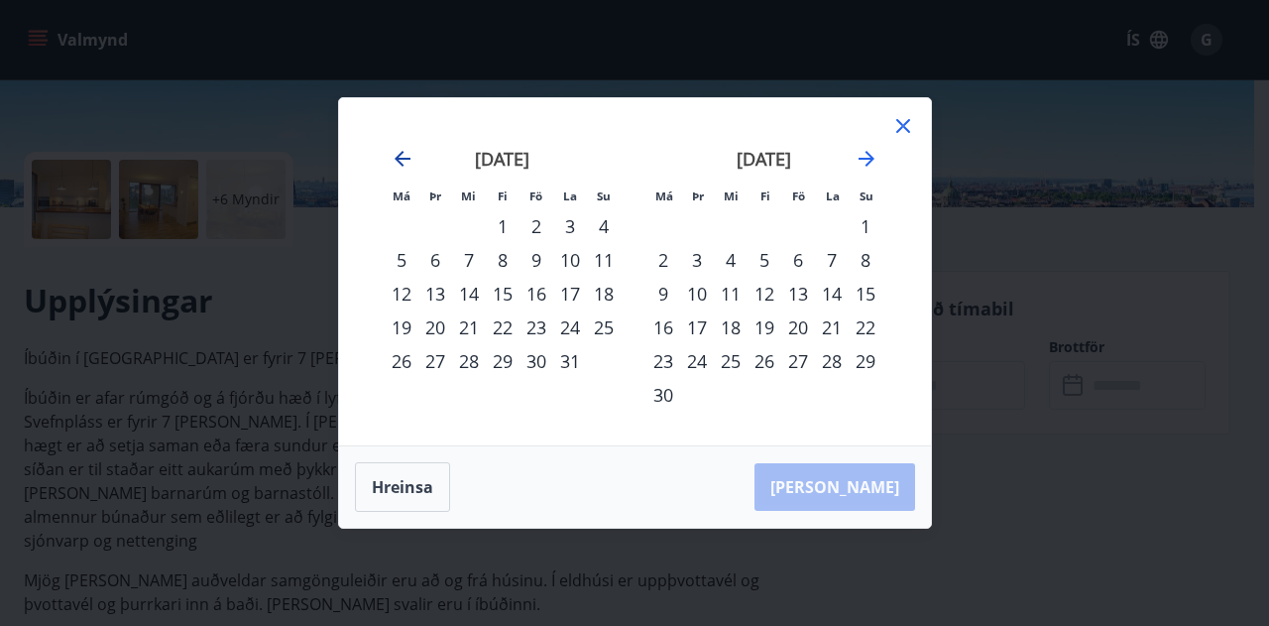
click at [409, 151] on icon "Move backward to switch to the previous month." at bounding box center [403, 159] width 24 height 24
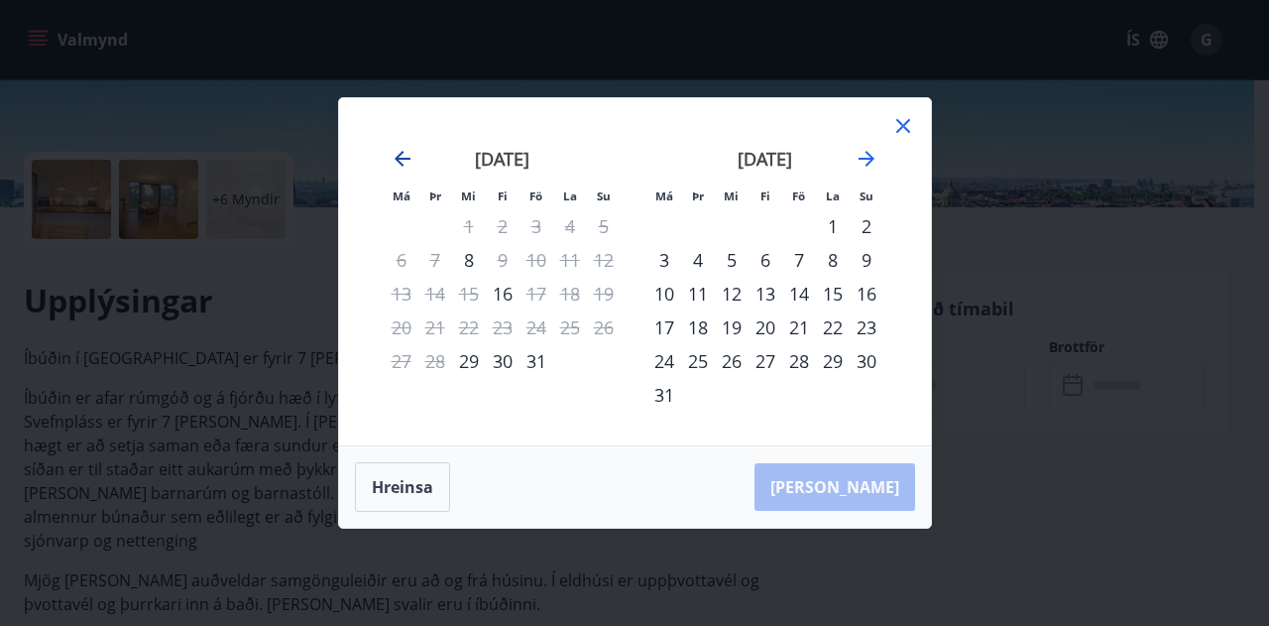
click at [409, 151] on icon "Move backward to switch to the previous month." at bounding box center [403, 159] width 24 height 24
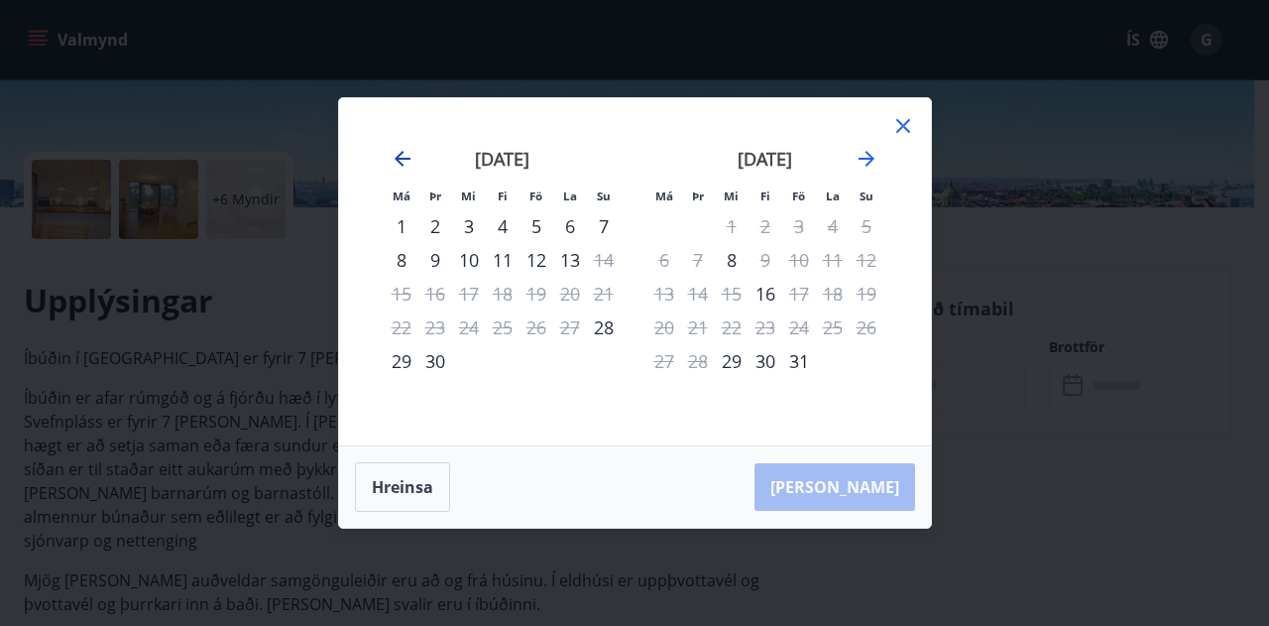
click at [409, 151] on icon "Move backward to switch to the previous month." at bounding box center [403, 159] width 24 height 24
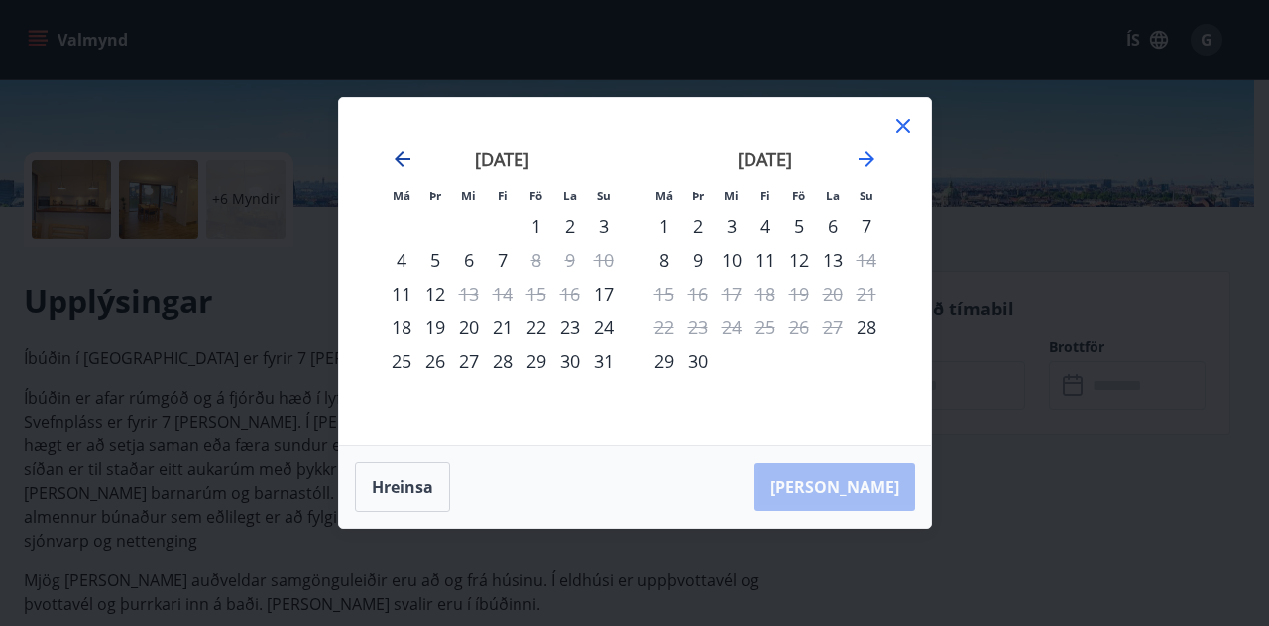
click at [409, 151] on icon "Move backward to switch to the previous month." at bounding box center [403, 159] width 24 height 24
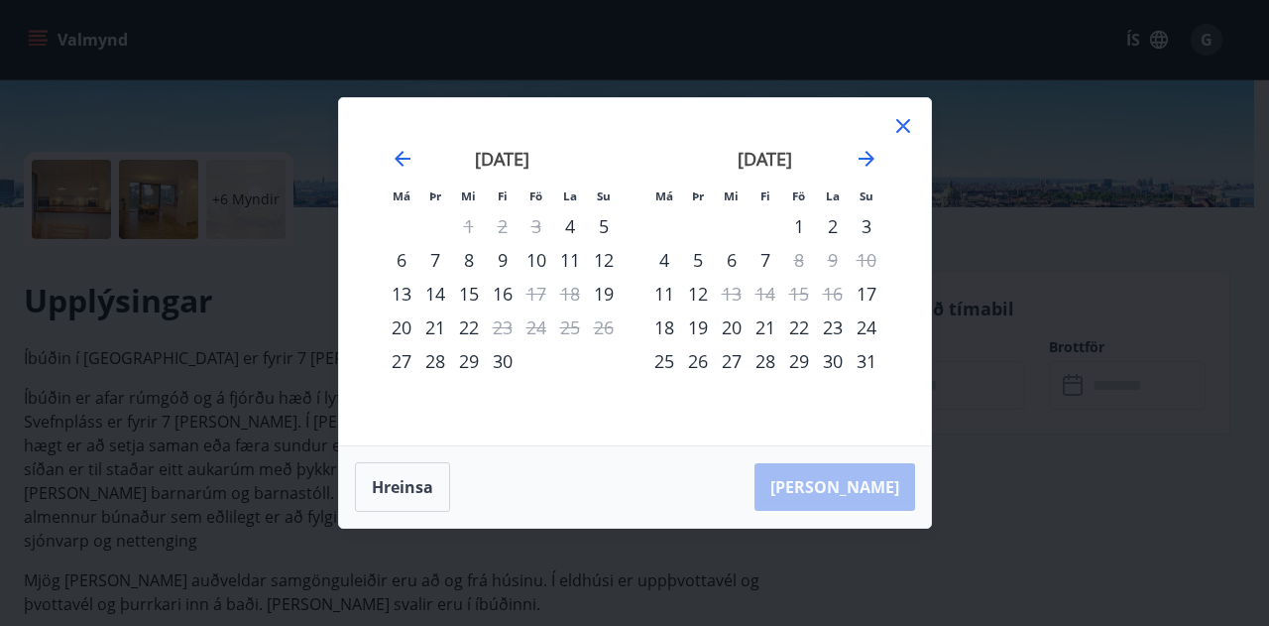
click at [397, 172] on div "[DATE]" at bounding box center [503, 165] width 236 height 87
click at [877, 162] on icon "Move forward to switch to the next month." at bounding box center [867, 159] width 24 height 24
